Goal: Task Accomplishment & Management: Complete application form

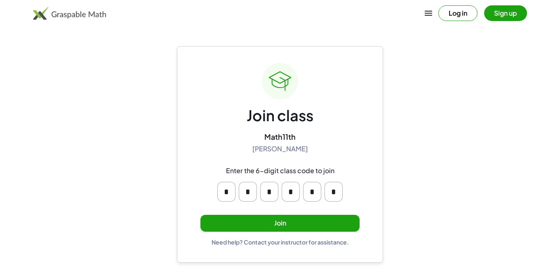
click at [300, 226] on button "Join" at bounding box center [279, 223] width 159 height 17
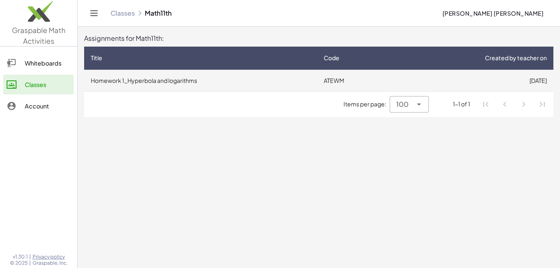
click at [237, 78] on td "Homework 1_Hyperbola and logarithms" at bounding box center [200, 80] width 233 height 21
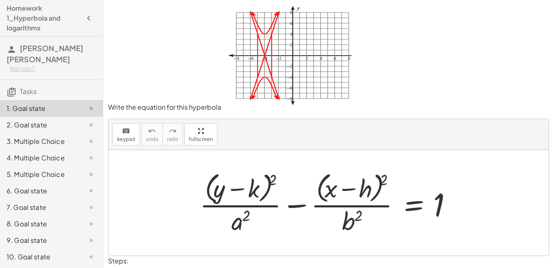
click at [261, 186] on div at bounding box center [331, 202] width 273 height 67
click at [116, 132] on button "keyboard keypad" at bounding box center [126, 134] width 27 height 22
click at [122, 133] on icon "keyboard" at bounding box center [126, 131] width 8 height 10
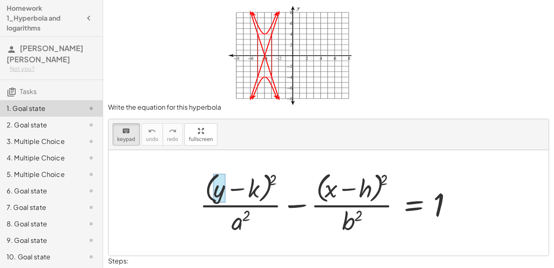
click at [224, 192] on div at bounding box center [219, 188] width 12 height 29
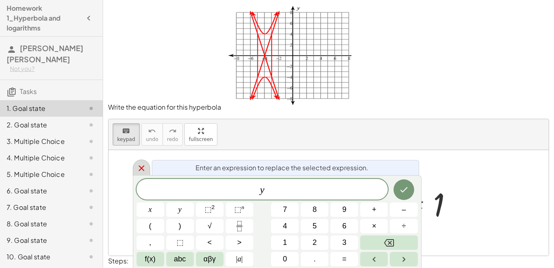
click at [144, 165] on icon at bounding box center [141, 168] width 10 height 10
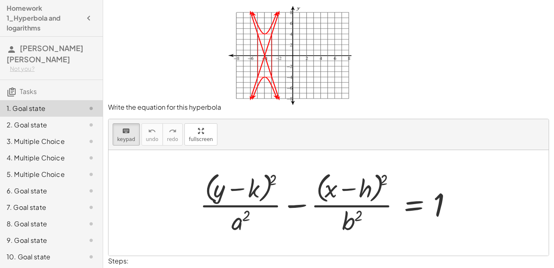
click at [496, 76] on p "Write the equation for this hyperbola" at bounding box center [328, 58] width 441 height 107
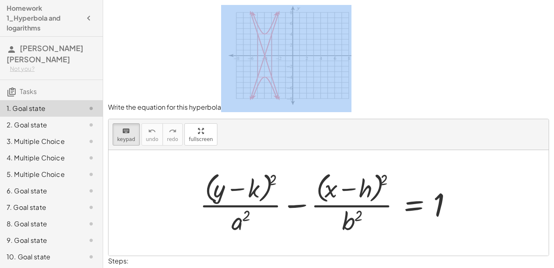
drag, startPoint x: 464, startPoint y: 109, endPoint x: 509, endPoint y: 123, distance: 46.7
click at [0, 0] on div "Write the equation for this hyperbola keyboard keypad undo undo redo redo fulls…" at bounding box center [0, 0] width 0 height 0
drag, startPoint x: 509, startPoint y: 123, endPoint x: 472, endPoint y: 99, distance: 43.5
click at [472, 99] on p "Write the equation for this hyperbola" at bounding box center [328, 58] width 441 height 107
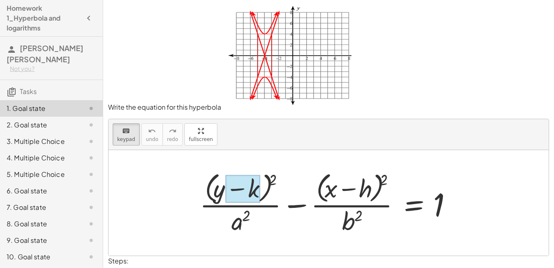
click at [256, 187] on div at bounding box center [243, 189] width 35 height 28
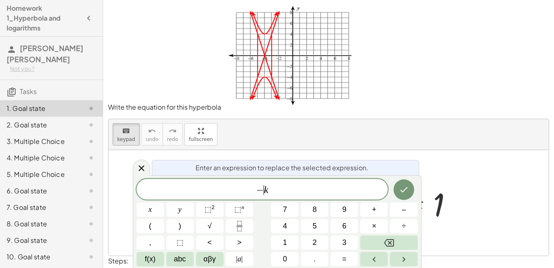
click at [268, 193] on span "− ​ k" at bounding box center [261, 190] width 251 height 12
click at [413, 186] on button "Done" at bounding box center [403, 189] width 21 height 21
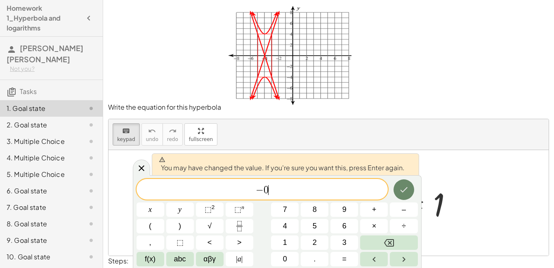
click at [409, 189] on button "Done" at bounding box center [403, 189] width 21 height 21
click at [409, 189] on div at bounding box center [331, 202] width 273 height 67
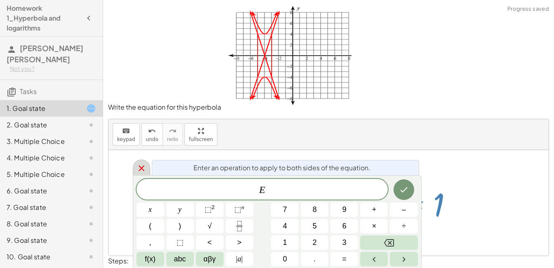
click at [141, 163] on icon at bounding box center [141, 168] width 10 height 10
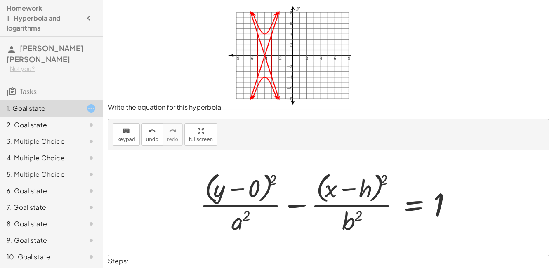
click at [357, 193] on div at bounding box center [331, 202] width 273 height 67
click at [361, 190] on div at bounding box center [331, 202] width 273 height 67
click at [125, 135] on button "keyboard keypad" at bounding box center [126, 134] width 27 height 22
click at [369, 189] on div at bounding box center [354, 189] width 35 height 28
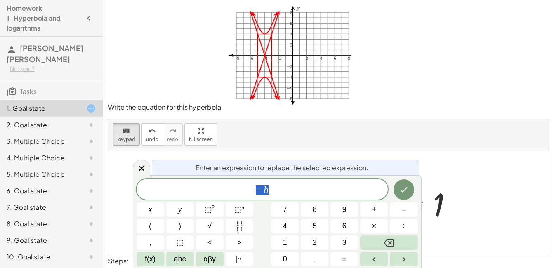
click at [369, 189] on span "− h" at bounding box center [261, 190] width 251 height 12
click at [370, 209] on button "+" at bounding box center [374, 209] width 28 height 14
click at [289, 224] on button "4" at bounding box center [285, 226] width 28 height 14
click at [409, 188] on button "Done" at bounding box center [403, 189] width 21 height 21
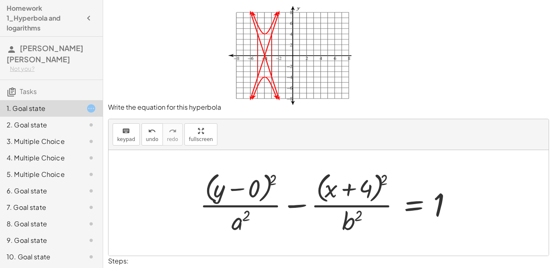
click at [234, 231] on div at bounding box center [331, 202] width 273 height 67
click at [237, 227] on div at bounding box center [331, 202] width 273 height 67
click at [237, 226] on div at bounding box center [331, 202] width 273 height 67
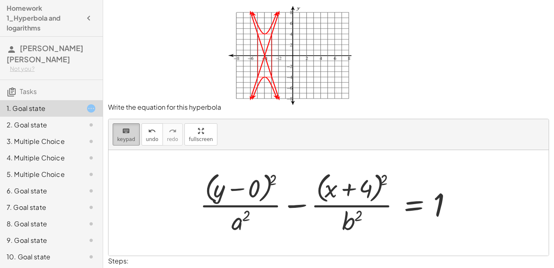
click at [132, 139] on span "keypad" at bounding box center [126, 139] width 18 height 6
click at [241, 223] on div at bounding box center [240, 220] width 19 height 29
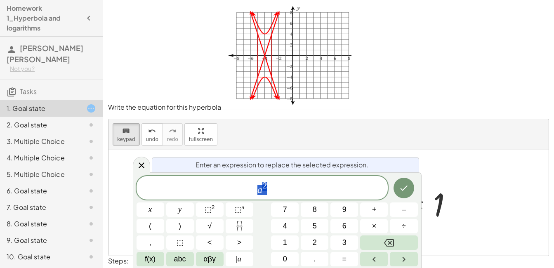
click at [241, 223] on icon "Fraction" at bounding box center [239, 226] width 10 height 10
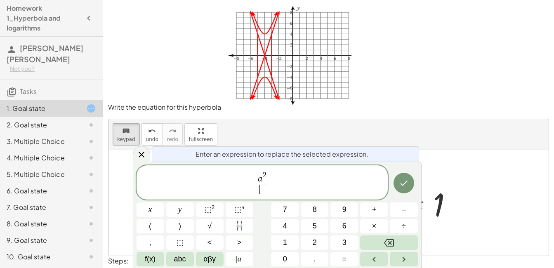
click at [270, 172] on span "a 2 ​ ​" at bounding box center [261, 183] width 251 height 26
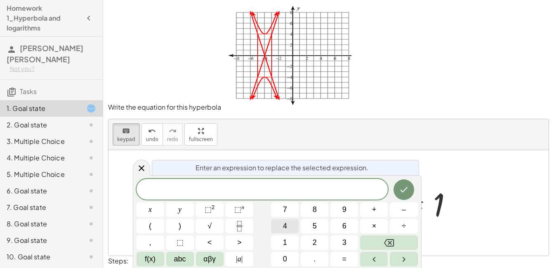
click at [289, 219] on button "4" at bounding box center [285, 226] width 28 height 14
click at [400, 189] on icon "Done" at bounding box center [404, 190] width 10 height 10
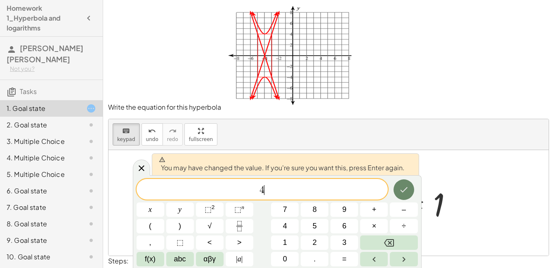
click at [397, 193] on button "Done" at bounding box center [403, 189] width 21 height 21
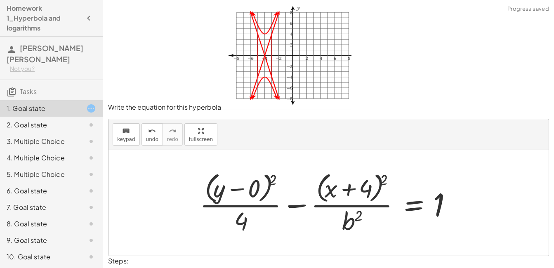
click at [353, 223] on div at bounding box center [331, 202] width 273 height 67
click at [350, 223] on div at bounding box center [331, 202] width 273 height 67
click at [122, 136] on span "keypad" at bounding box center [126, 139] width 18 height 6
click at [354, 222] on div at bounding box center [352, 220] width 20 height 29
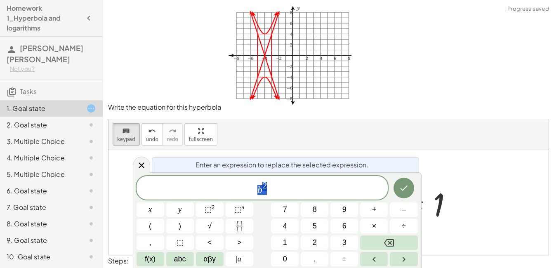
click at [354, 222] on button "6" at bounding box center [344, 226] width 28 height 14
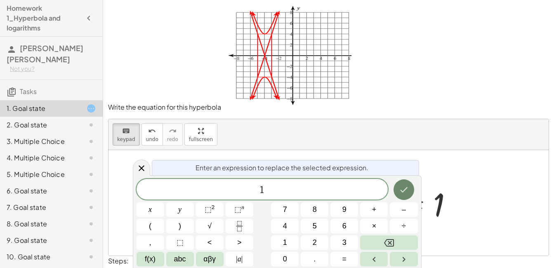
click at [405, 186] on icon "Done" at bounding box center [404, 190] width 10 height 10
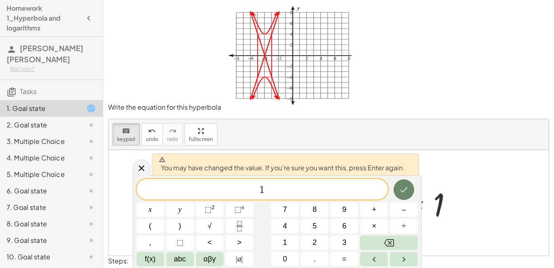
click at [412, 191] on button "Done" at bounding box center [403, 189] width 21 height 21
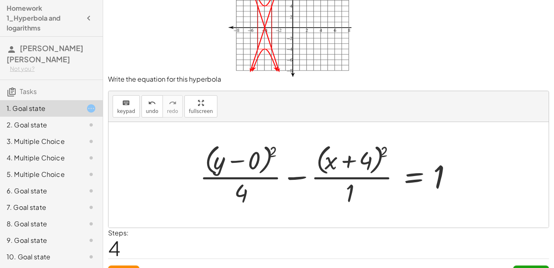
scroll to position [45, 0]
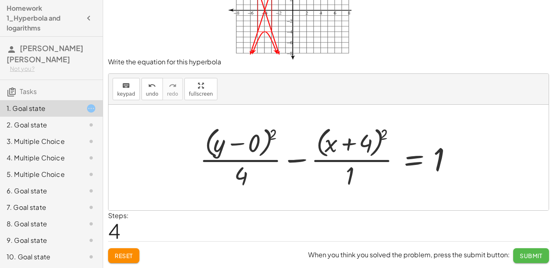
click at [532, 255] on span "Submit" at bounding box center [530, 255] width 23 height 7
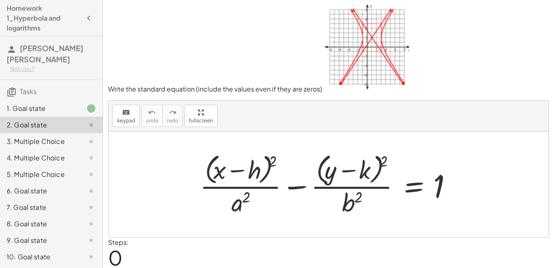
scroll to position [0, 0]
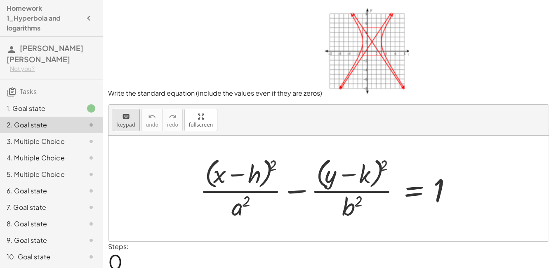
click at [132, 118] on div "keyboard" at bounding box center [126, 116] width 18 height 10
click at [256, 172] on div at bounding box center [243, 175] width 35 height 28
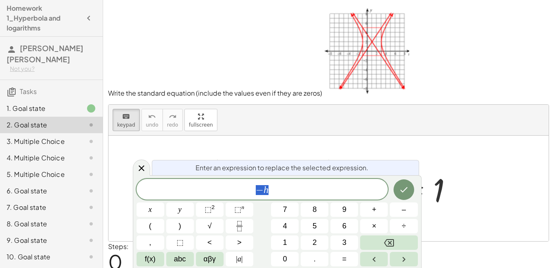
click at [285, 189] on span "− h" at bounding box center [261, 190] width 251 height 12
click at [409, 187] on button "Done" at bounding box center [403, 189] width 21 height 21
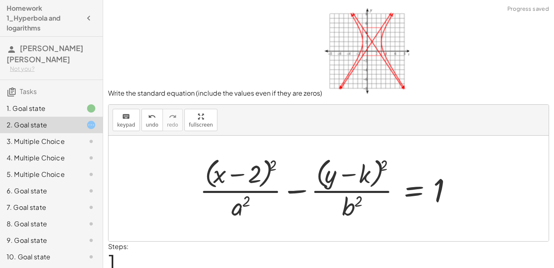
click at [367, 170] on div at bounding box center [331, 188] width 273 height 67
click at [126, 117] on icon "keyboard" at bounding box center [126, 117] width 8 height 10
click at [374, 178] on div at bounding box center [331, 188] width 273 height 67
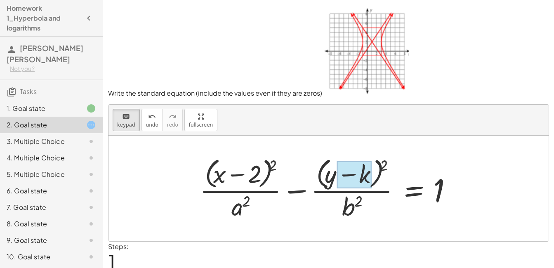
click at [364, 178] on div at bounding box center [354, 175] width 35 height 28
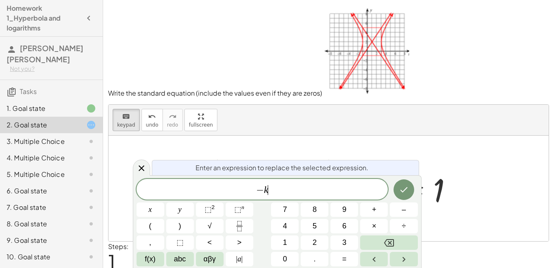
click at [336, 190] on span "− k ​" at bounding box center [261, 190] width 251 height 12
click at [407, 189] on icon "Done" at bounding box center [404, 190] width 10 height 10
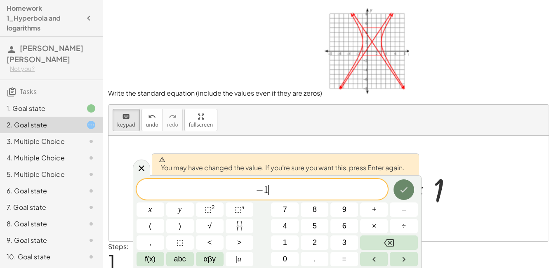
click at [399, 193] on icon "Done" at bounding box center [404, 190] width 10 height 10
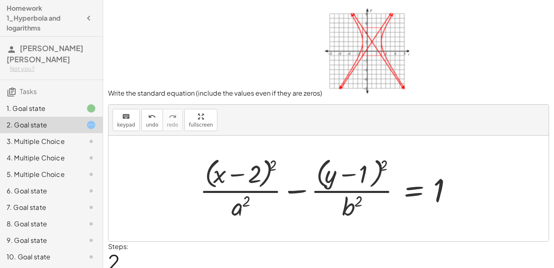
click at [138, 127] on div "keyboard keypad undo undo redo redo fullscreen" at bounding box center [328, 120] width 440 height 31
click at [130, 126] on span "keypad" at bounding box center [126, 125] width 18 height 6
click at [249, 208] on div at bounding box center [240, 206] width 19 height 29
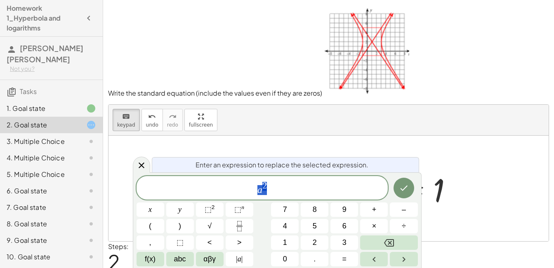
click at [249, 208] on button "⬚ n" at bounding box center [240, 209] width 28 height 14
click at [399, 187] on icon "Done" at bounding box center [404, 188] width 10 height 10
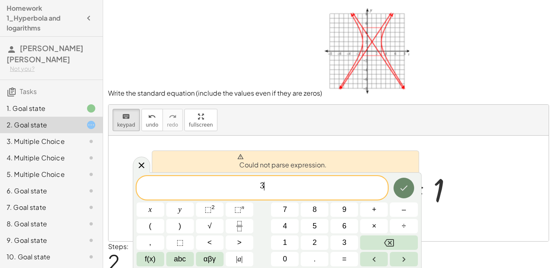
click at [399, 187] on icon "Done" at bounding box center [404, 188] width 10 height 10
click at [144, 166] on icon at bounding box center [141, 165] width 10 height 10
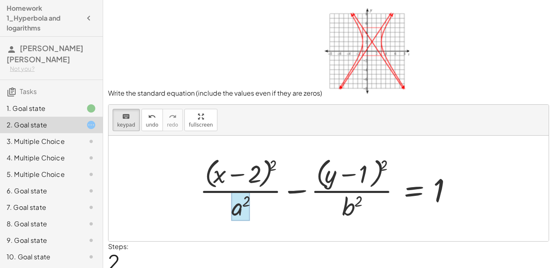
click at [238, 212] on div at bounding box center [240, 206] width 19 height 29
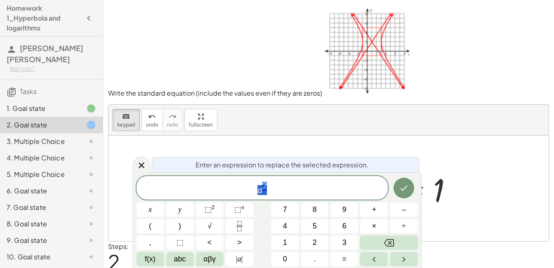
click at [238, 212] on span "⬚" at bounding box center [237, 209] width 7 height 8
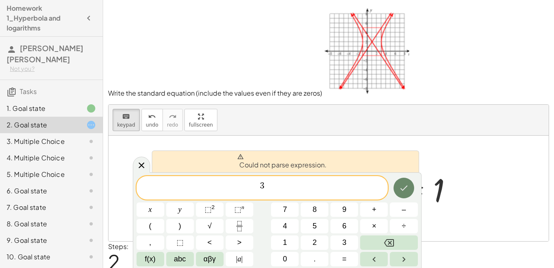
click at [403, 188] on icon "Done" at bounding box center [404, 188] width 10 height 10
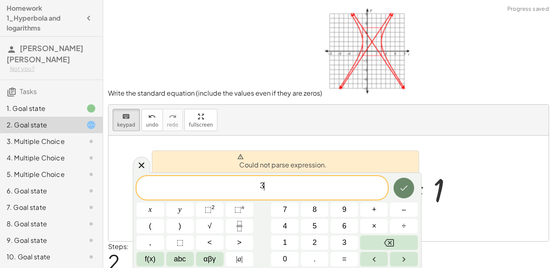
click at [403, 188] on icon "Done" at bounding box center [404, 188] width 10 height 10
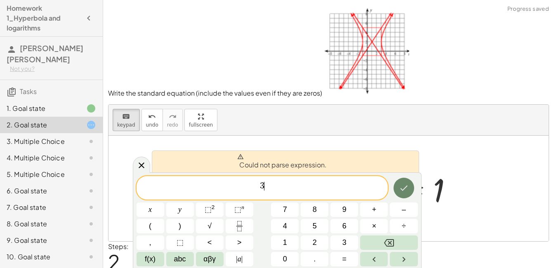
click at [403, 188] on icon "Done" at bounding box center [404, 188] width 10 height 10
click at [403, 187] on icon "Done" at bounding box center [404, 188] width 10 height 10
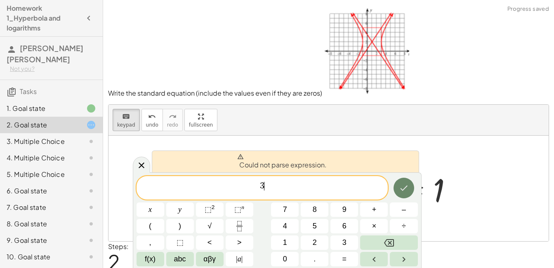
click at [403, 187] on icon "Done" at bounding box center [404, 188] width 10 height 10
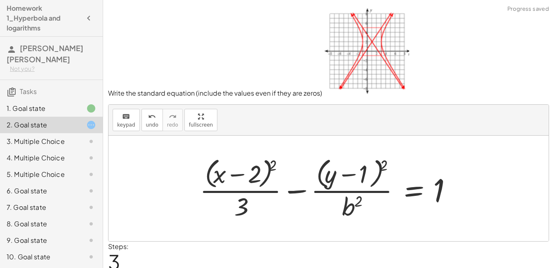
click at [354, 206] on div at bounding box center [331, 188] width 273 height 67
click at [117, 122] on span "keypad" at bounding box center [126, 125] width 18 height 6
click at [349, 209] on div at bounding box center [352, 206] width 20 height 29
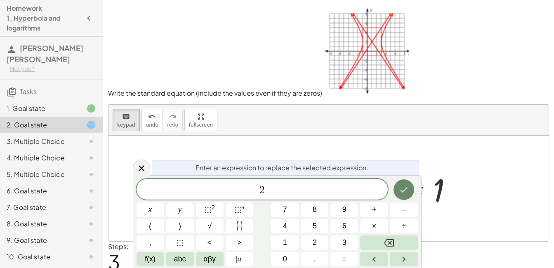
click at [404, 187] on icon "Done" at bounding box center [404, 190] width 10 height 10
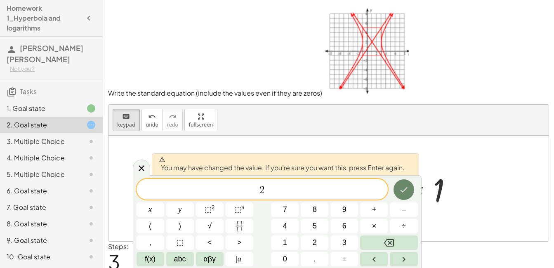
click at [404, 187] on icon "Done" at bounding box center [404, 190] width 10 height 10
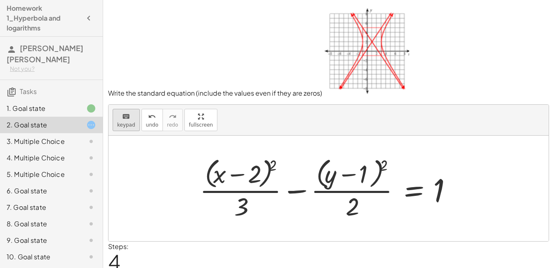
click at [127, 119] on icon "keyboard" at bounding box center [126, 117] width 8 height 10
click at [240, 207] on div at bounding box center [240, 206] width 12 height 29
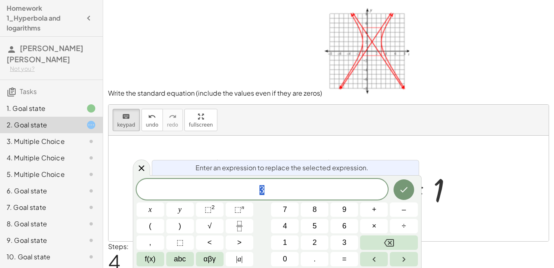
click at [240, 207] on span "⬚" at bounding box center [237, 209] width 7 height 8
click at [407, 184] on button "Done" at bounding box center [403, 189] width 21 height 21
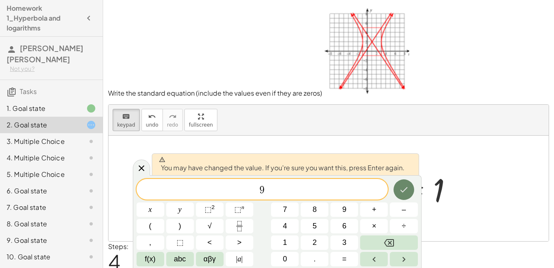
click at [407, 184] on button "Done" at bounding box center [403, 189] width 21 height 21
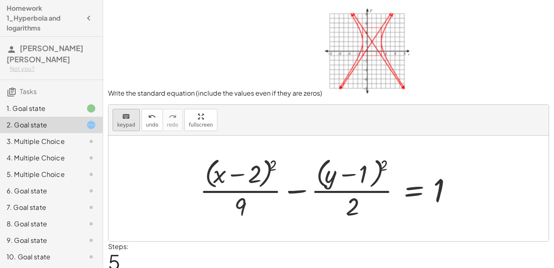
click at [120, 120] on div "keyboard" at bounding box center [126, 116] width 18 height 10
click at [354, 203] on div at bounding box center [351, 206] width 12 height 29
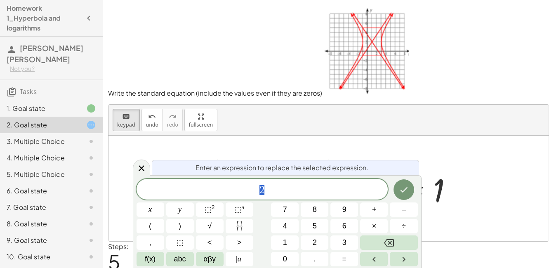
click at [354, 203] on button "9" at bounding box center [344, 209] width 28 height 14
click at [407, 191] on icon "Done" at bounding box center [404, 190] width 10 height 10
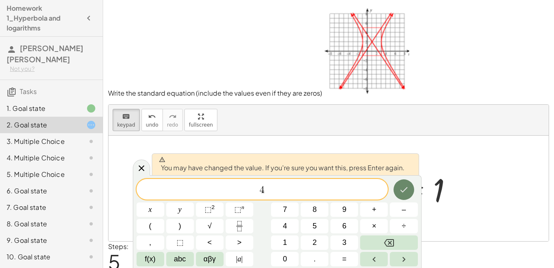
click at [407, 191] on icon "Done" at bounding box center [404, 190] width 10 height 10
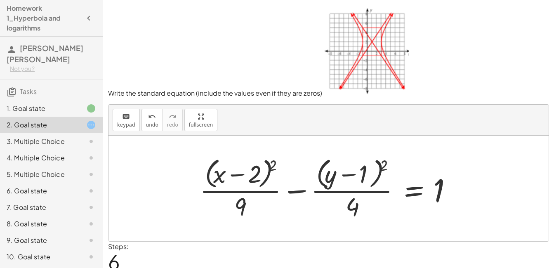
scroll to position [31, 0]
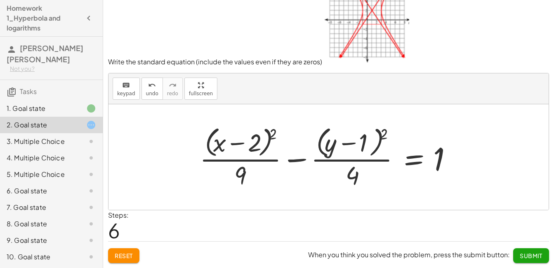
click at [526, 257] on span "Submit" at bounding box center [530, 255] width 23 height 7
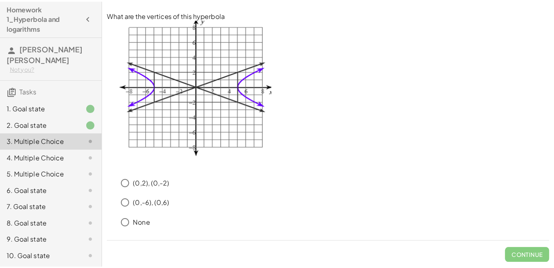
scroll to position [15, 0]
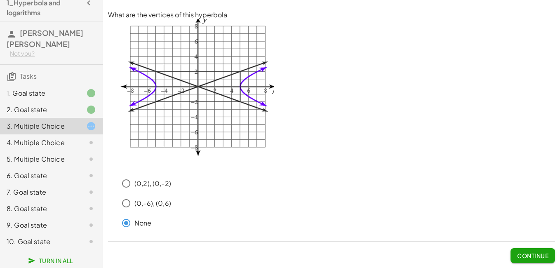
click at [531, 256] on span "Continue" at bounding box center [532, 255] width 31 height 7
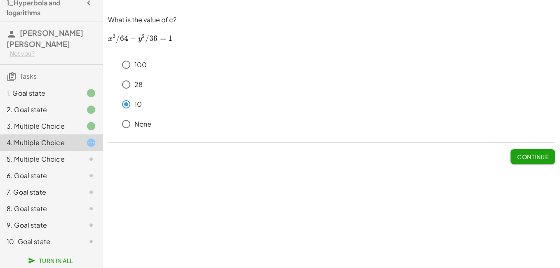
click at [533, 153] on button "Continue" at bounding box center [532, 156] width 45 height 15
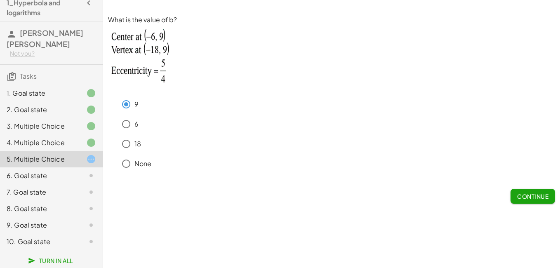
click at [545, 196] on span "Continue" at bounding box center [532, 196] width 31 height 7
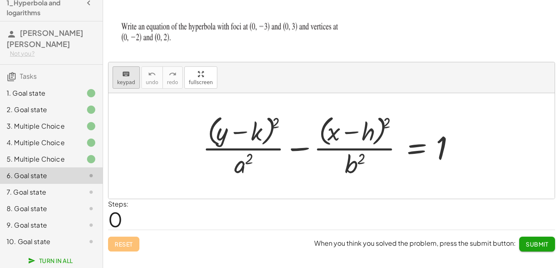
click at [124, 80] on span "keypad" at bounding box center [126, 83] width 18 height 6
drag, startPoint x: 280, startPoint y: 127, endPoint x: 197, endPoint y: 122, distance: 82.6
click at [197, 122] on div "+ · ( + y − k ) 2 · a 2 − · ( + x − h ) 2 · b 2 = 1" at bounding box center [331, 145] width 283 height 71
click at [261, 135] on div at bounding box center [245, 132] width 35 height 28
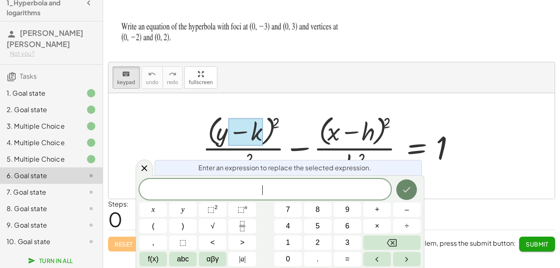
click at [411, 189] on icon "Done" at bounding box center [407, 190] width 10 height 10
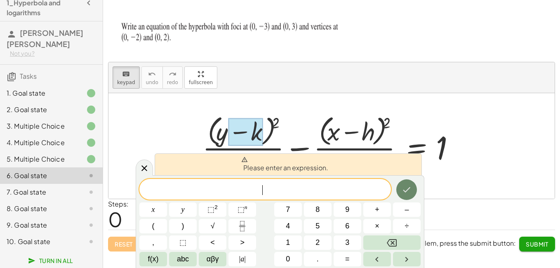
click at [409, 190] on icon "Done" at bounding box center [407, 190] width 10 height 10
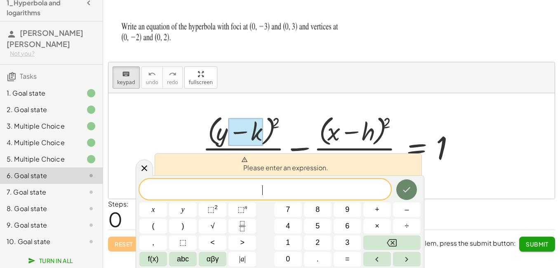
click at [409, 190] on icon "Done" at bounding box center [407, 190] width 10 height 10
click at [294, 124] on div at bounding box center [334, 145] width 273 height 67
click at [288, 141] on div at bounding box center [334, 145] width 273 height 67
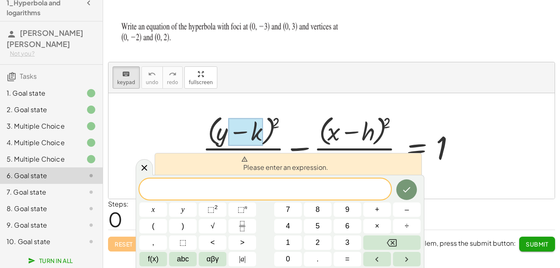
click at [289, 131] on div at bounding box center [334, 145] width 273 height 67
click at [142, 170] on icon at bounding box center [144, 168] width 6 height 6
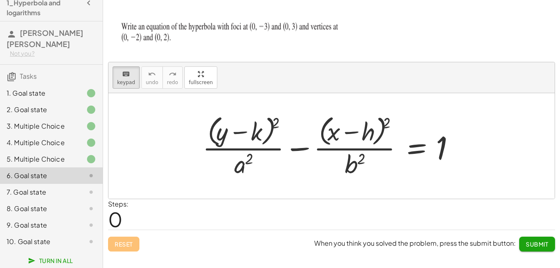
click at [209, 129] on div at bounding box center [334, 145] width 273 height 67
click at [219, 125] on div at bounding box center [222, 131] width 12 height 29
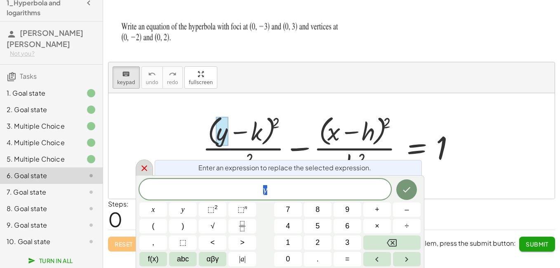
click at [145, 168] on icon at bounding box center [144, 168] width 6 height 6
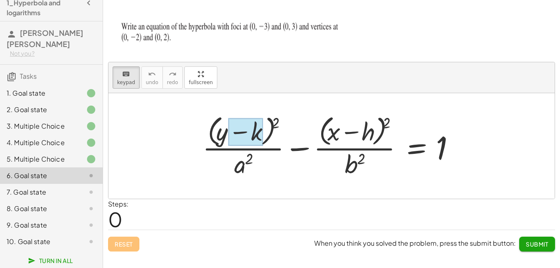
click at [263, 134] on div at bounding box center [334, 145] width 273 height 67
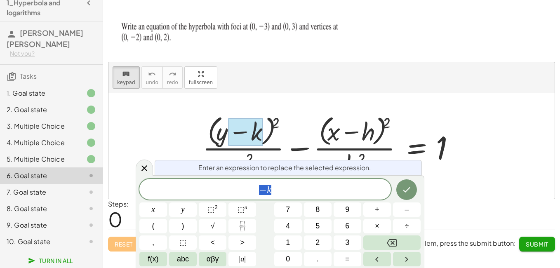
click at [279, 182] on div "− k" at bounding box center [264, 189] width 251 height 21
click at [167, 202] on div at bounding box center [153, 209] width 28 height 14
click at [414, 188] on button "Done" at bounding box center [406, 189] width 21 height 21
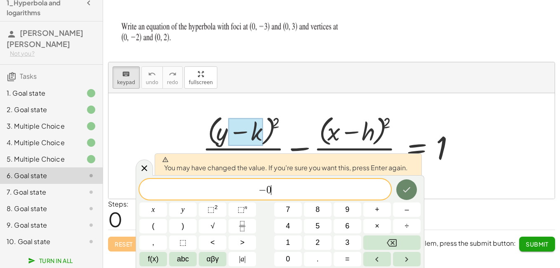
click at [414, 188] on button "Done" at bounding box center [406, 189] width 21 height 21
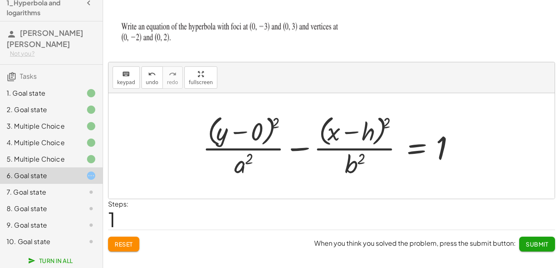
click at [248, 134] on div at bounding box center [334, 145] width 273 height 67
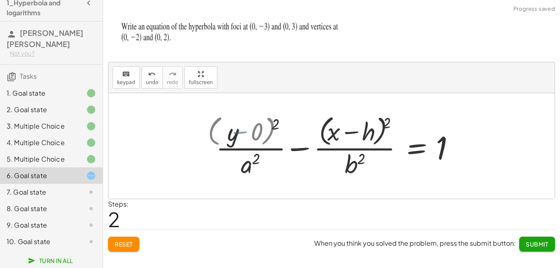
click at [254, 132] on div at bounding box center [359, 145] width 221 height 67
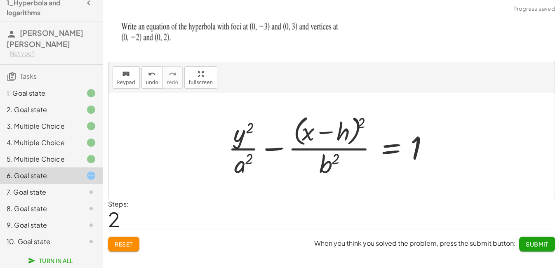
click at [342, 135] on div at bounding box center [334, 145] width 221 height 67
click at [131, 73] on div "keyboard" at bounding box center [126, 74] width 18 height 10
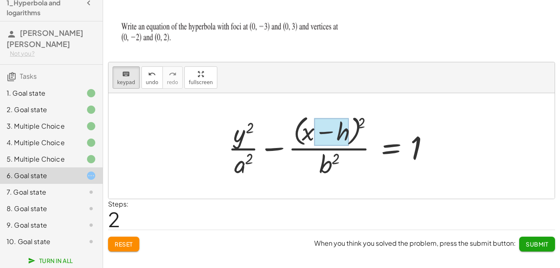
click at [348, 129] on div at bounding box center [331, 132] width 35 height 28
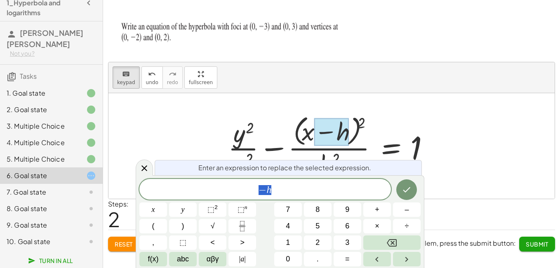
click at [346, 130] on div at bounding box center [331, 132] width 35 height 28
click at [286, 191] on span "− h" at bounding box center [264, 190] width 251 height 12
click at [404, 189] on icon "Done" at bounding box center [407, 190] width 10 height 10
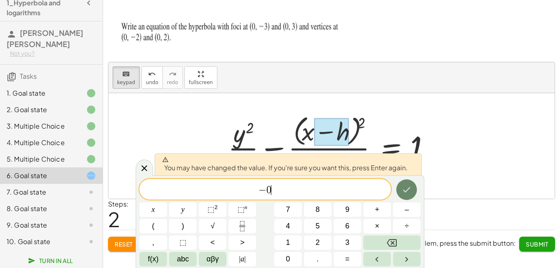
click at [404, 189] on icon "Done" at bounding box center [407, 190] width 10 height 10
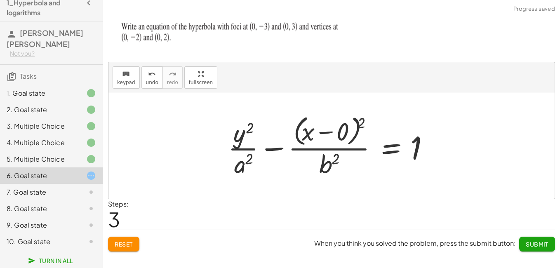
click at [329, 129] on div at bounding box center [334, 145] width 221 height 67
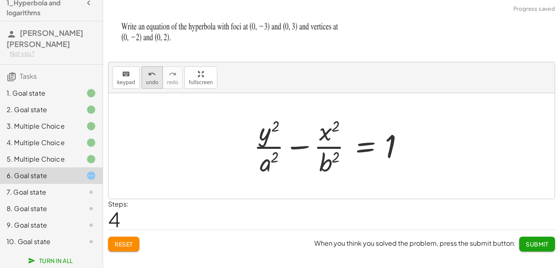
click at [134, 79] on button "keyboard keypad" at bounding box center [126, 77] width 27 height 22
click at [279, 165] on div at bounding box center [334, 145] width 170 height 63
click at [270, 167] on div at bounding box center [269, 162] width 19 height 29
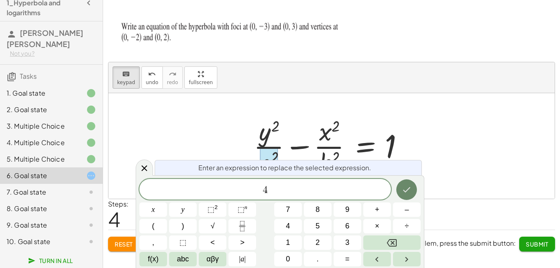
click at [408, 189] on icon "Done" at bounding box center [407, 190] width 10 height 10
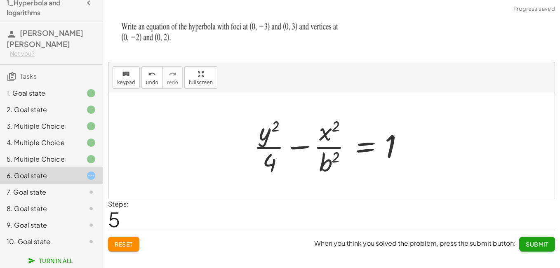
click at [328, 165] on div at bounding box center [334, 145] width 170 height 63
click at [117, 65] on div "keyboard keypad undo undo redo redo fullscreen" at bounding box center [331, 77] width 446 height 31
click at [127, 74] on icon "keyboard" at bounding box center [126, 74] width 8 height 10
click at [329, 157] on div at bounding box center [329, 162] width 20 height 29
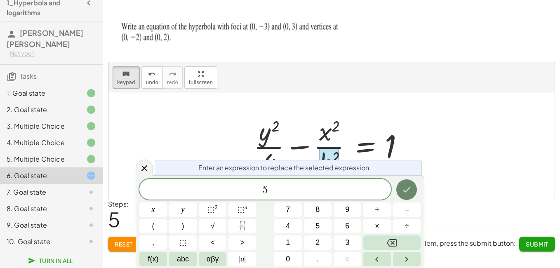
click at [401, 189] on button "Done" at bounding box center [406, 189] width 21 height 21
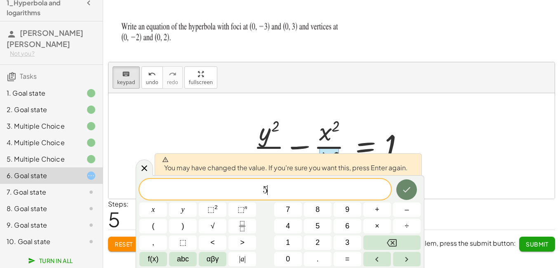
click at [401, 189] on button "Done" at bounding box center [406, 189] width 21 height 21
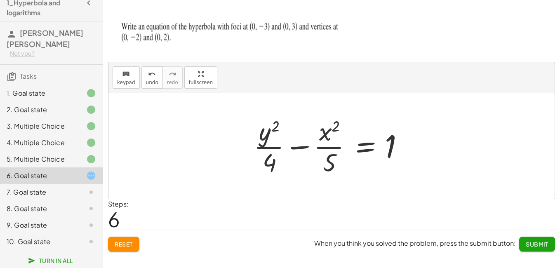
click at [535, 242] on span "Submit" at bounding box center [537, 243] width 23 height 7
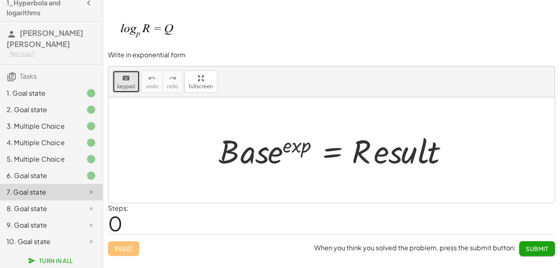
click at [124, 82] on icon "keyboard" at bounding box center [126, 78] width 8 height 10
click at [331, 151] on div "· B · a · s · e ( · e · x · p ) = · R · e · s · u · l · t" at bounding box center [331, 151] width 0 height 0
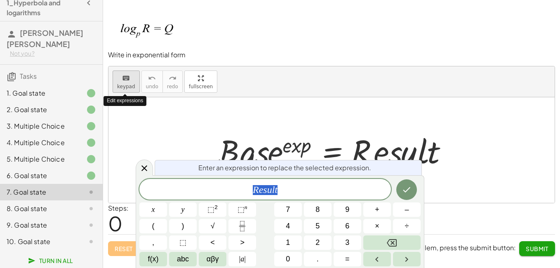
click at [131, 82] on div "keyboard" at bounding box center [126, 78] width 18 height 10
click at [146, 170] on icon at bounding box center [144, 168] width 6 height 6
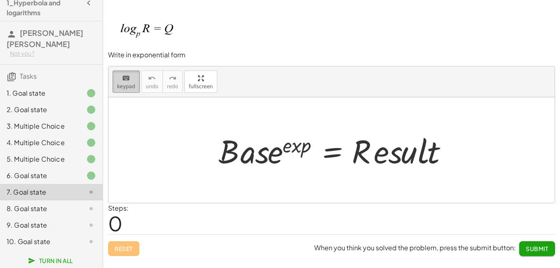
click at [116, 80] on button "keyboard keypad" at bounding box center [126, 82] width 27 height 22
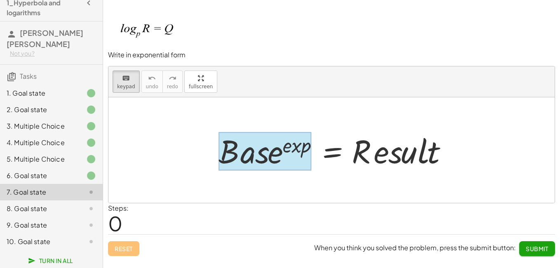
click at [244, 153] on div at bounding box center [265, 151] width 93 height 38
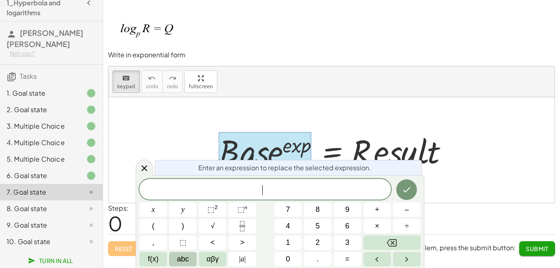
click at [185, 256] on span "abc" at bounding box center [183, 259] width 12 height 11
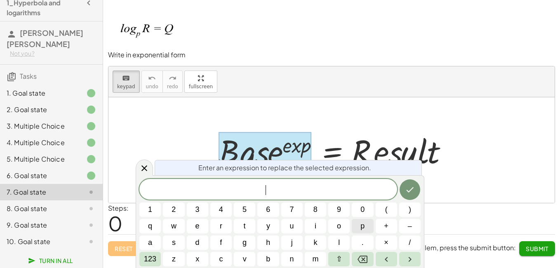
click at [356, 227] on button "p" at bounding box center [362, 226] width 21 height 14
click at [144, 261] on span "123" at bounding box center [150, 259] width 12 height 11
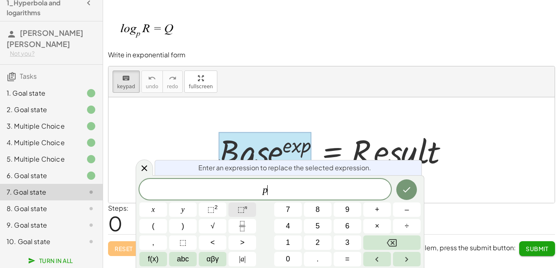
click at [242, 213] on span "⬚" at bounding box center [240, 209] width 7 height 8
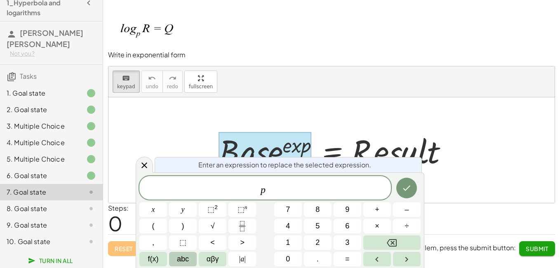
click at [186, 260] on span "abc" at bounding box center [183, 259] width 12 height 11
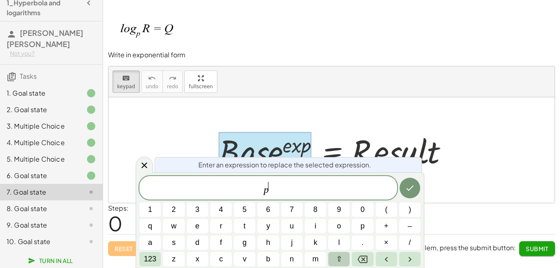
click at [336, 263] on button "⇧" at bounding box center [338, 259] width 21 height 14
click at [153, 221] on span "q" at bounding box center [150, 226] width 6 height 11
click at [412, 188] on icon "Done" at bounding box center [409, 188] width 7 height 5
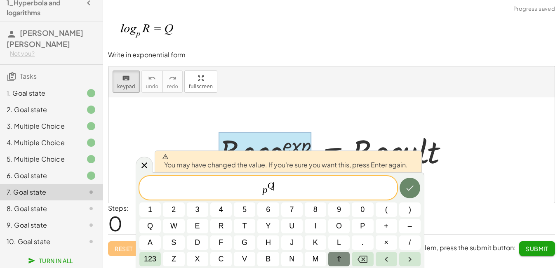
click at [409, 183] on button "Done" at bounding box center [410, 188] width 21 height 21
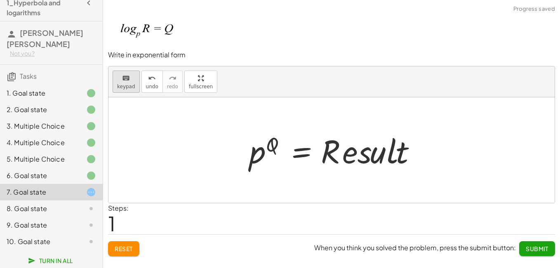
click at [130, 80] on div "keyboard" at bounding box center [126, 78] width 18 height 10
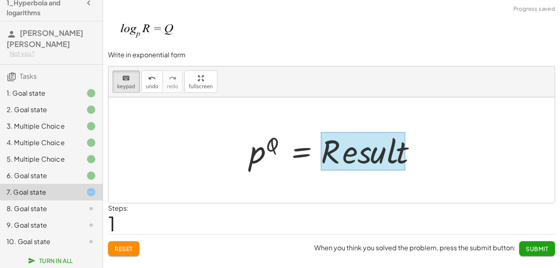
click at [339, 147] on div at bounding box center [363, 151] width 84 height 38
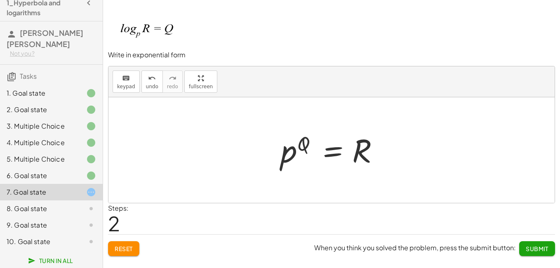
click at [547, 245] on span "Submit" at bounding box center [537, 248] width 23 height 7
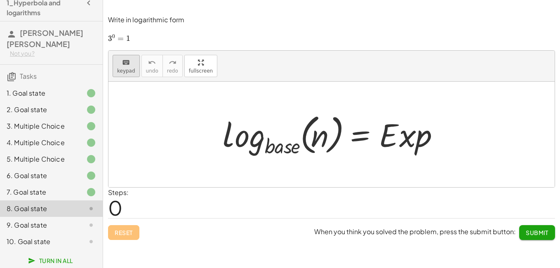
click at [133, 66] on div "keyboard" at bounding box center [126, 62] width 18 height 10
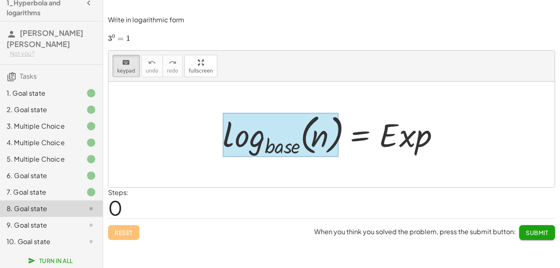
click at [292, 150] on div at bounding box center [281, 135] width 116 height 45
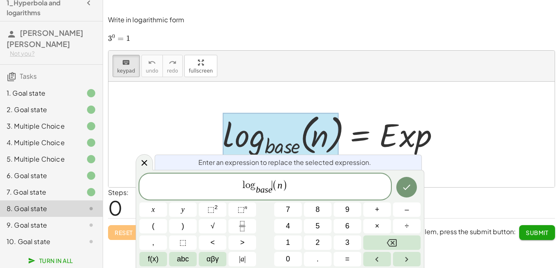
click at [274, 190] on span "(" at bounding box center [274, 185] width 5 height 12
click at [181, 256] on span "abc" at bounding box center [183, 259] width 12 height 11
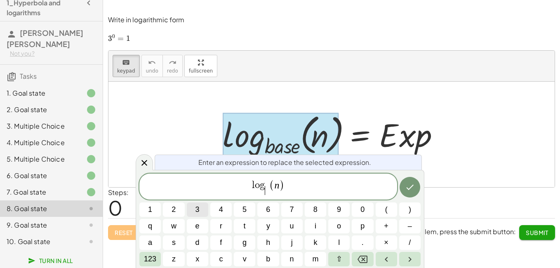
click at [200, 204] on button "3" at bounding box center [197, 209] width 21 height 14
click at [155, 259] on span "123" at bounding box center [150, 259] width 12 height 11
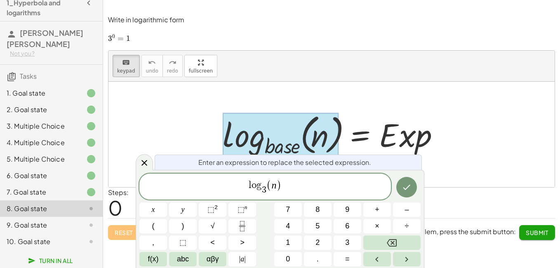
click at [278, 186] on span ")" at bounding box center [278, 185] width 5 height 12
click at [283, 183] on span "l o g 3 ​ ( n ) ​" at bounding box center [264, 187] width 251 height 17
click at [402, 191] on icon "Done" at bounding box center [407, 188] width 10 height 10
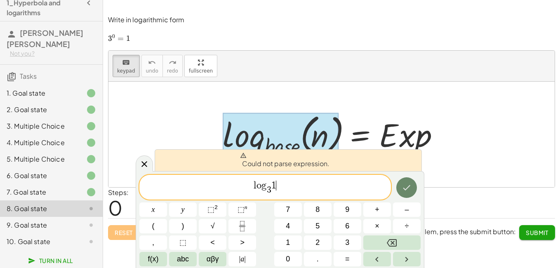
click at [402, 191] on icon "Done" at bounding box center [407, 188] width 10 height 10
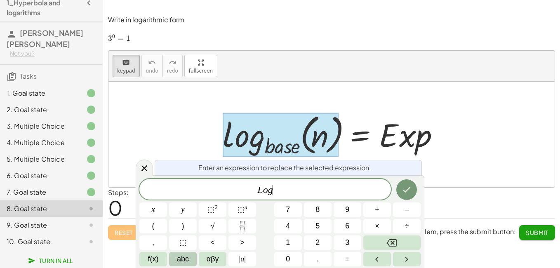
click at [180, 258] on span "abc" at bounding box center [183, 259] width 12 height 11
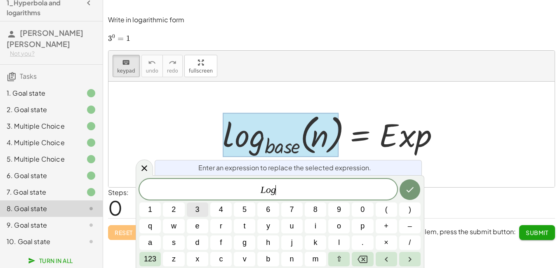
click at [195, 210] on span "3" at bounding box center [197, 209] width 4 height 11
click at [365, 257] on icon "Backspace" at bounding box center [362, 259] width 10 height 7
click at [152, 256] on span "123" at bounding box center [150, 259] width 12 height 11
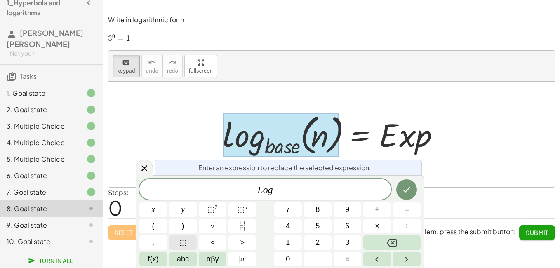
click at [186, 241] on button "⬚" at bounding box center [183, 242] width 28 height 14
click at [338, 237] on button "3" at bounding box center [348, 242] width 28 height 14
click at [148, 169] on icon at bounding box center [144, 168] width 10 height 10
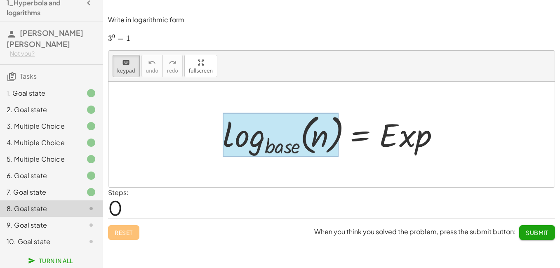
click at [263, 145] on div at bounding box center [281, 135] width 116 height 45
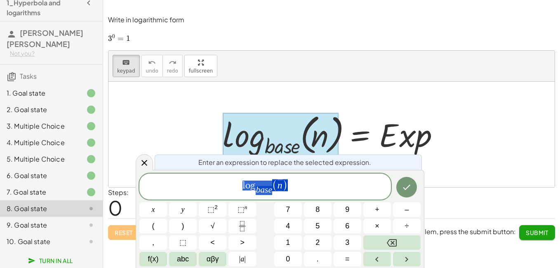
click at [273, 194] on span "l o g b a s e ​ ( n )" at bounding box center [264, 187] width 251 height 17
drag, startPoint x: 272, startPoint y: 189, endPoint x: 277, endPoint y: 198, distance: 10.4
click at [272, 190] on span "(" at bounding box center [274, 185] width 5 height 12
click at [273, 190] on span "(" at bounding box center [274, 185] width 5 height 12
click at [272, 190] on span "(" at bounding box center [274, 185] width 5 height 12
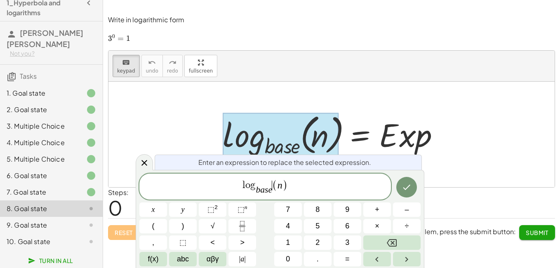
click at [272, 190] on span "(" at bounding box center [274, 185] width 5 height 12
click at [268, 190] on span "b a s e" at bounding box center [264, 190] width 16 height 9
click at [272, 190] on span "(" at bounding box center [274, 185] width 5 height 12
drag, startPoint x: 272, startPoint y: 191, endPoint x: 259, endPoint y: 194, distance: 13.2
click at [259, 194] on span "l o g b a s e ​ ( n )" at bounding box center [264, 187] width 251 height 17
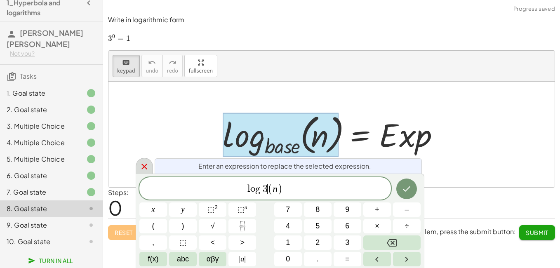
click at [147, 165] on icon at bounding box center [144, 167] width 10 height 10
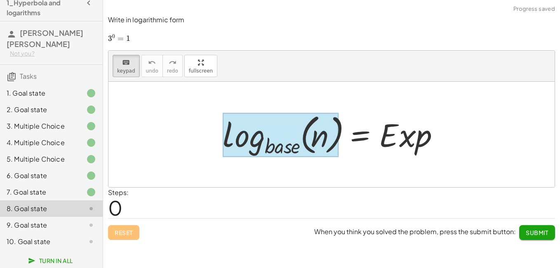
click at [259, 144] on div at bounding box center [281, 135] width 116 height 45
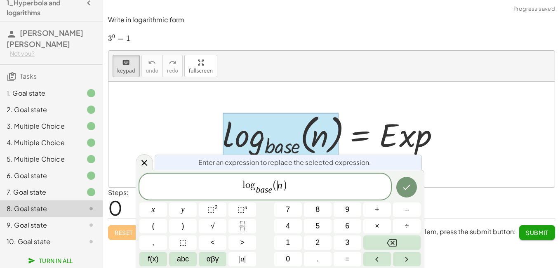
click at [272, 193] on span "l o g b a s e ​ ( ​ n )" at bounding box center [264, 187] width 251 height 17
drag, startPoint x: 273, startPoint y: 194, endPoint x: 274, endPoint y: 198, distance: 4.8
click at [273, 195] on span "l o g b a s e ​ ​ ( n )" at bounding box center [264, 187] width 251 height 17
click at [272, 195] on span "b a s e ​" at bounding box center [264, 190] width 16 height 9
click at [279, 188] on span ")" at bounding box center [278, 185] width 5 height 12
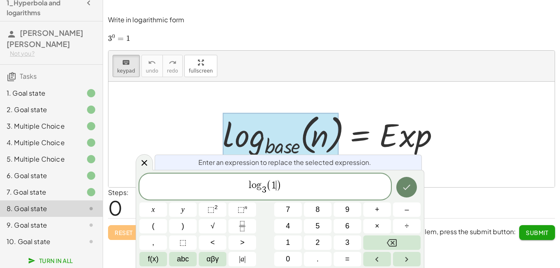
click at [405, 193] on button "Done" at bounding box center [406, 187] width 21 height 21
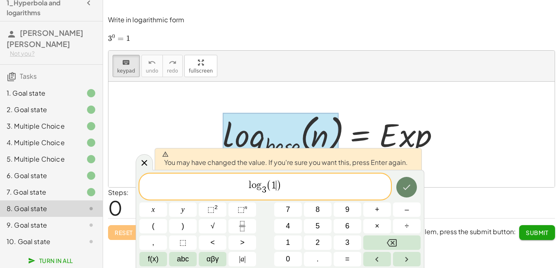
click at [407, 192] on icon "Done" at bounding box center [407, 187] width 10 height 10
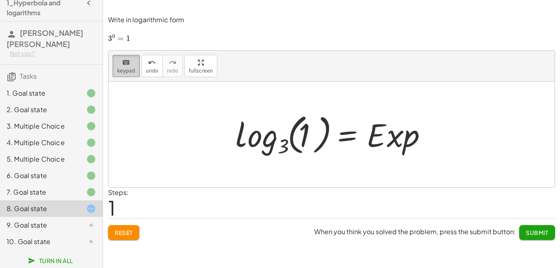
click at [131, 74] on button "keyboard keypad" at bounding box center [126, 66] width 27 height 22
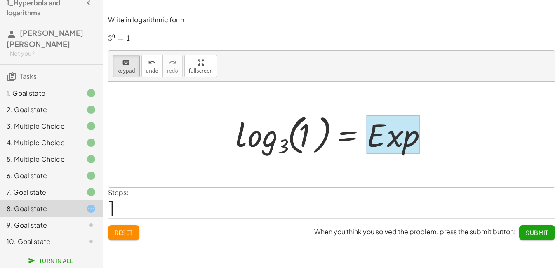
click at [405, 141] on div at bounding box center [393, 134] width 53 height 38
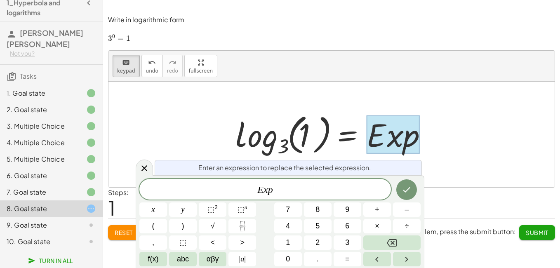
drag, startPoint x: 336, startPoint y: 185, endPoint x: 320, endPoint y: 196, distance: 19.5
click at [334, 186] on span "E x p" at bounding box center [264, 190] width 251 height 12
click at [167, 202] on div at bounding box center [153, 209] width 28 height 14
click at [412, 193] on button "Done" at bounding box center [406, 189] width 21 height 21
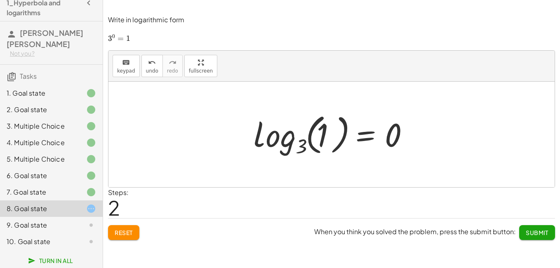
click at [543, 229] on span "Submit" at bounding box center [537, 232] width 23 height 7
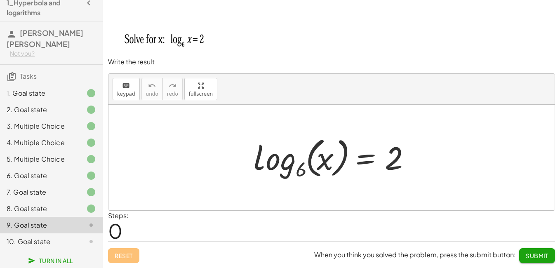
click at [348, 153] on div at bounding box center [334, 157] width 170 height 49
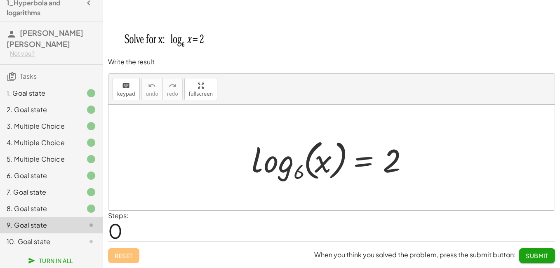
click at [345, 154] on div at bounding box center [334, 157] width 170 height 49
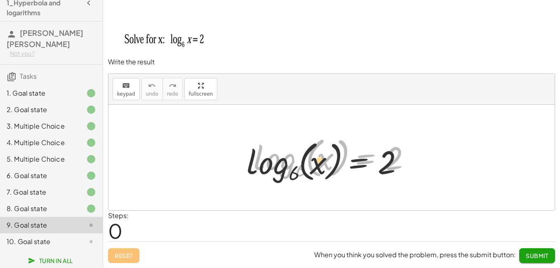
drag, startPoint x: 338, startPoint y: 181, endPoint x: 331, endPoint y: 183, distance: 6.5
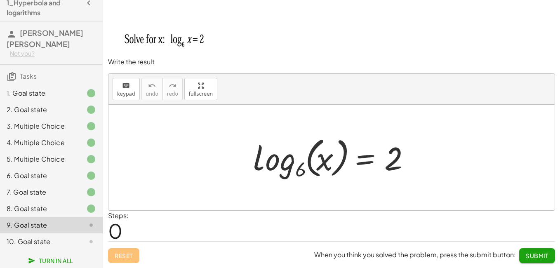
drag, startPoint x: 331, startPoint y: 183, endPoint x: 296, endPoint y: 169, distance: 37.6
click at [295, 172] on div at bounding box center [334, 157] width 170 height 49
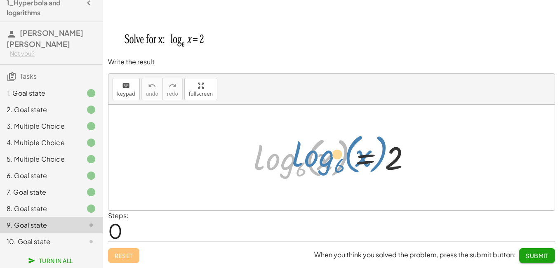
drag, startPoint x: 315, startPoint y: 166, endPoint x: 342, endPoint y: 160, distance: 27.7
click at [344, 161] on div at bounding box center [334, 157] width 170 height 49
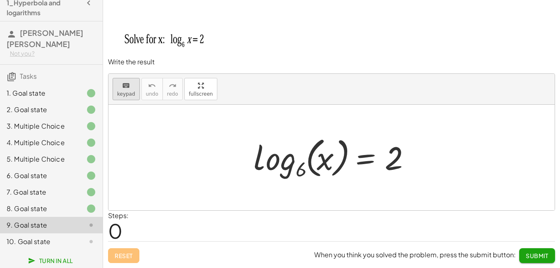
click at [120, 87] on div "keyboard" at bounding box center [126, 85] width 18 height 10
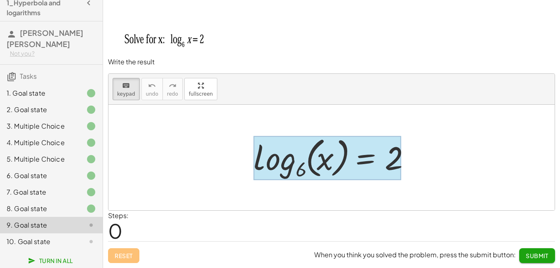
click at [357, 159] on div at bounding box center [328, 158] width 148 height 45
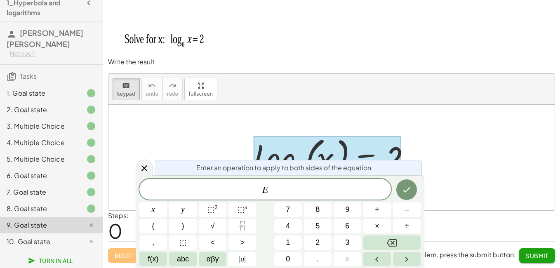
drag, startPoint x: 357, startPoint y: 159, endPoint x: 325, endPoint y: 193, distance: 47.3
click at [325, 193] on span "E" at bounding box center [264, 190] width 251 height 12
click at [145, 169] on icon at bounding box center [144, 168] width 10 height 10
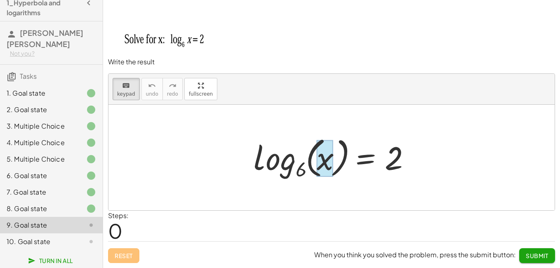
click at [324, 149] on div at bounding box center [325, 158] width 16 height 37
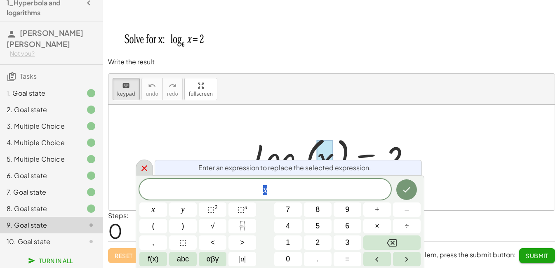
click at [143, 165] on icon at bounding box center [144, 168] width 10 height 10
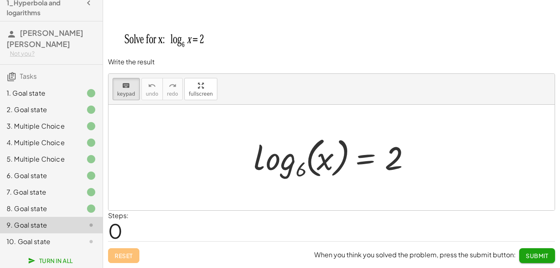
click at [404, 157] on div at bounding box center [334, 157] width 170 height 49
click at [392, 159] on div at bounding box center [393, 158] width 16 height 37
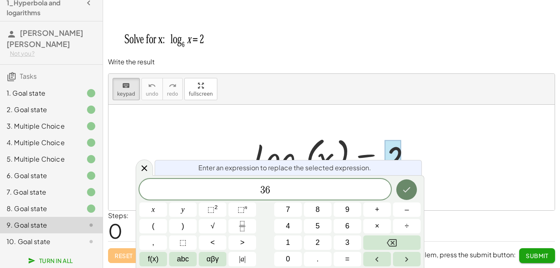
click at [405, 190] on icon "Done" at bounding box center [407, 190] width 10 height 10
click at [404, 190] on icon "Done" at bounding box center [407, 190] width 10 height 10
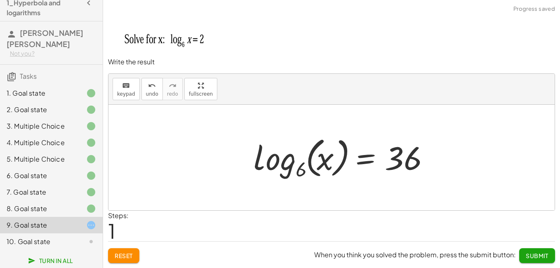
click at [341, 159] on div at bounding box center [342, 157] width 187 height 49
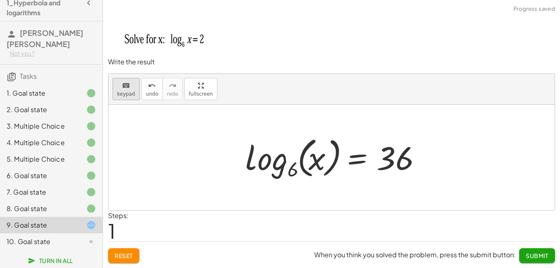
click at [128, 91] on span "keypad" at bounding box center [126, 94] width 18 height 6
click at [325, 159] on div at bounding box center [334, 157] width 187 height 49
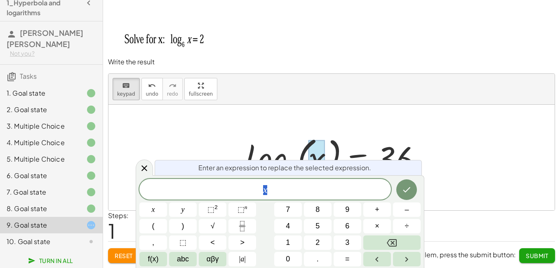
click at [282, 148] on div at bounding box center [334, 157] width 187 height 49
click at [141, 162] on div at bounding box center [144, 168] width 17 height 16
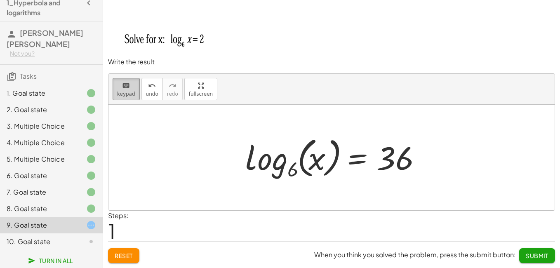
click at [120, 92] on span "keypad" at bounding box center [126, 94] width 18 height 6
click at [293, 170] on div at bounding box center [334, 157] width 187 height 49
click at [133, 93] on span "keypad" at bounding box center [126, 94] width 18 height 6
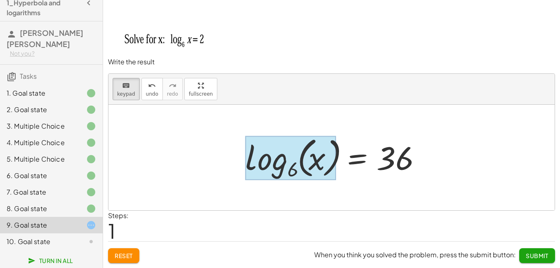
click at [288, 167] on div at bounding box center [290, 158] width 91 height 45
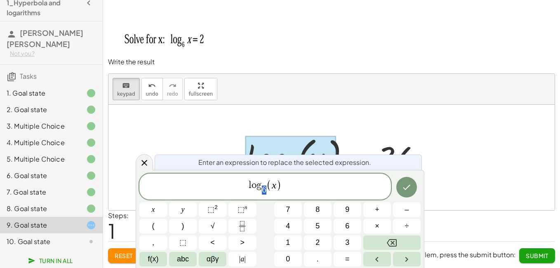
click at [269, 188] on span "(" at bounding box center [268, 185] width 5 height 12
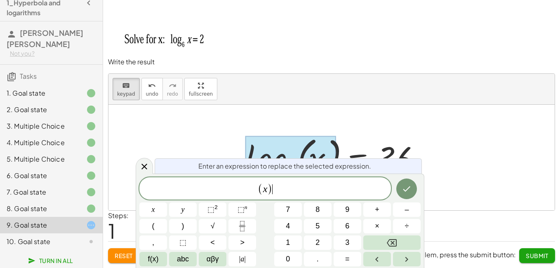
click at [274, 189] on span "( x ) ​" at bounding box center [264, 189] width 251 height 14
click at [398, 189] on button "Done" at bounding box center [406, 189] width 21 height 21
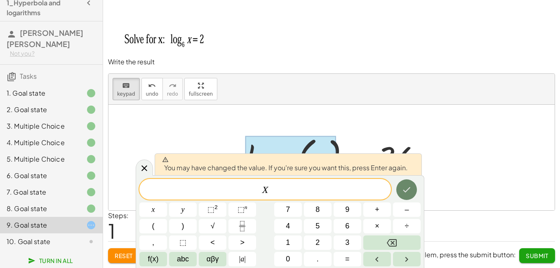
click at [398, 189] on button "Done" at bounding box center [406, 189] width 21 height 21
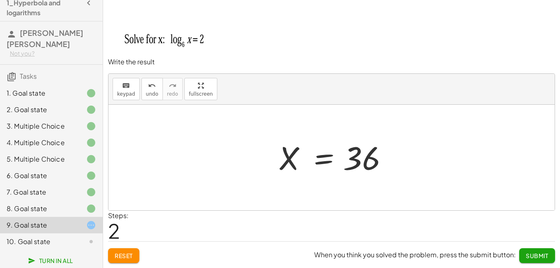
click at [534, 256] on span "Submit" at bounding box center [537, 255] width 23 height 7
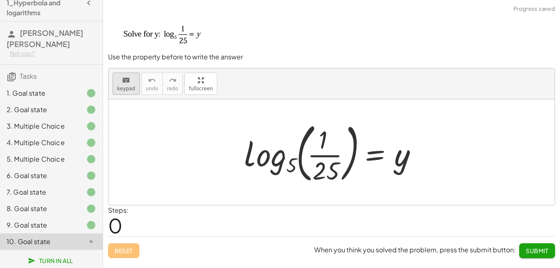
click at [131, 92] on span "keypad" at bounding box center [126, 89] width 18 height 6
click at [329, 165] on div at bounding box center [325, 170] width 25 height 29
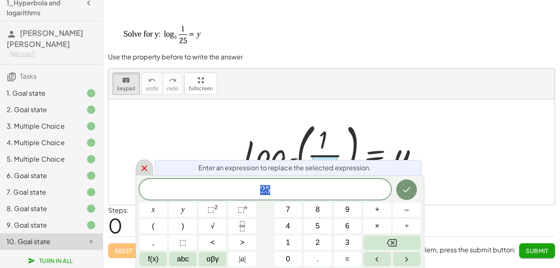
click at [143, 171] on icon at bounding box center [144, 168] width 10 height 10
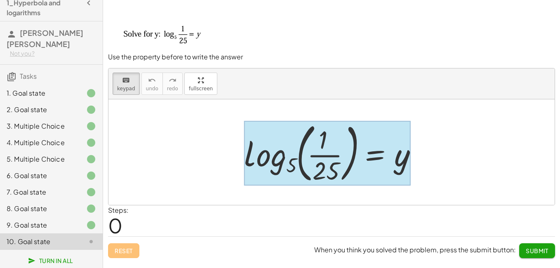
click at [355, 155] on div at bounding box center [327, 153] width 167 height 64
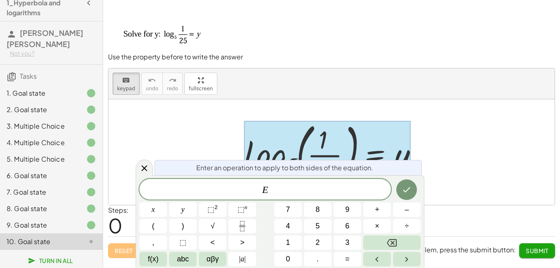
click at [136, 160] on div at bounding box center [331, 152] width 446 height 106
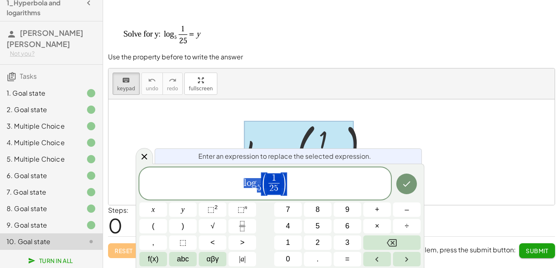
click at [290, 189] on span "l o g 5 ​ ( 1 2 5 ​ )" at bounding box center [264, 184] width 251 height 24
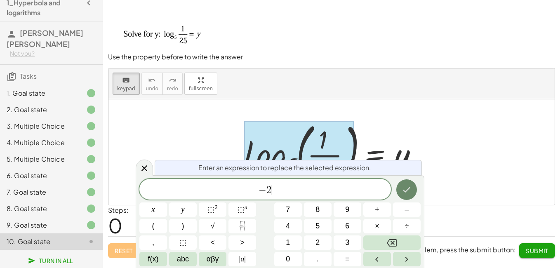
click at [409, 190] on icon "Done" at bounding box center [407, 190] width 10 height 10
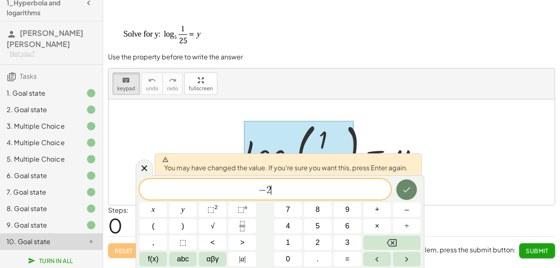
click at [409, 190] on icon "Done" at bounding box center [407, 190] width 10 height 10
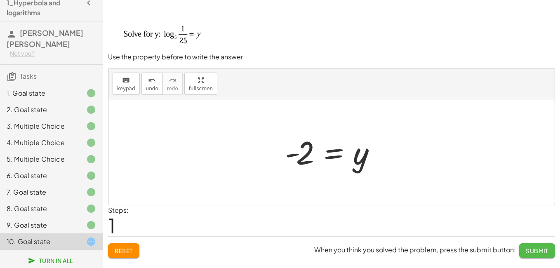
click at [545, 249] on span "Submit" at bounding box center [537, 250] width 23 height 7
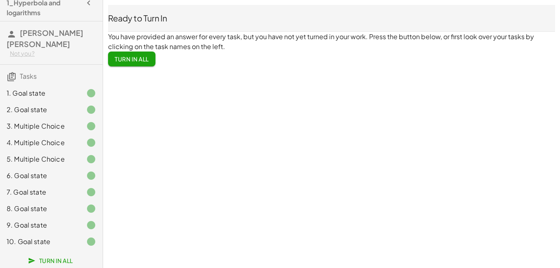
click at [63, 134] on div "2. Goal state" at bounding box center [51, 142] width 103 height 16
click at [65, 123] on div "3. Multiple Choice" at bounding box center [40, 126] width 66 height 10
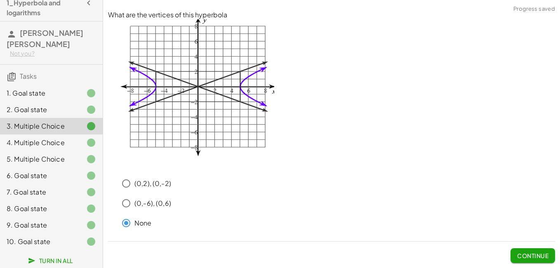
click at [47, 262] on span "Turn In All" at bounding box center [51, 260] width 43 height 7
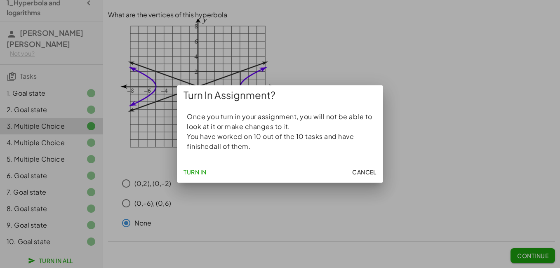
click at [189, 172] on span "Turn In" at bounding box center [194, 171] width 23 height 7
click at [189, 174] on span "Turn In" at bounding box center [194, 171] width 23 height 7
click at [236, 173] on div "Turn In Cancel" at bounding box center [280, 171] width 206 height 21
click at [372, 168] on span "Cancel" at bounding box center [364, 171] width 24 height 7
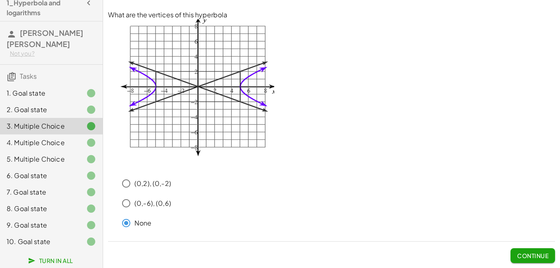
click at [33, 257] on span "Turn In All" at bounding box center [51, 260] width 43 height 7
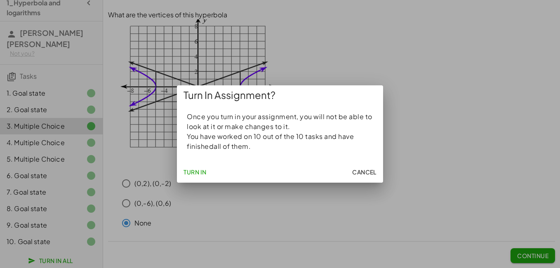
click at [369, 174] on span "Cancel" at bounding box center [364, 171] width 24 height 7
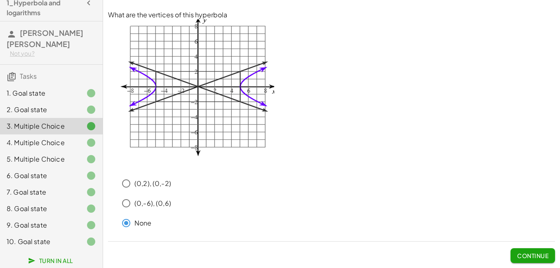
click at [59, 245] on div "10. Goal state" at bounding box center [40, 242] width 66 height 10
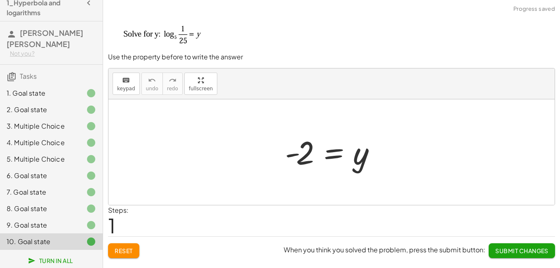
click at [543, 250] on span "Submit Changes" at bounding box center [521, 250] width 53 height 7
click at [537, 249] on span "Continue" at bounding box center [532, 250] width 31 height 7
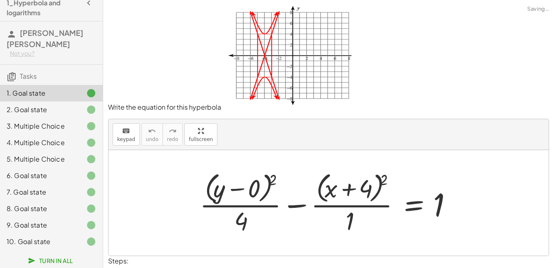
click at [40, 258] on span "Turn In All" at bounding box center [51, 260] width 43 height 7
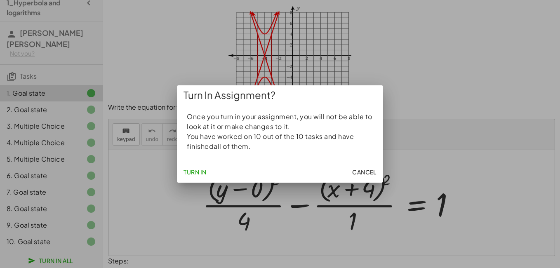
click at [359, 170] on span "Cancel" at bounding box center [364, 171] width 24 height 7
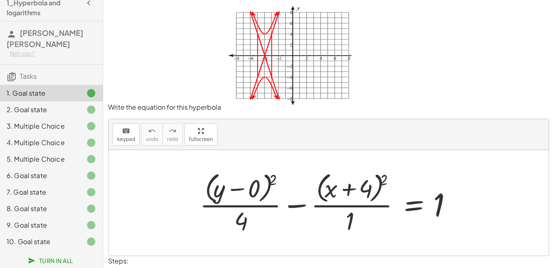
click at [55, 151] on div "3. Multiple Choice" at bounding box center [51, 159] width 103 height 16
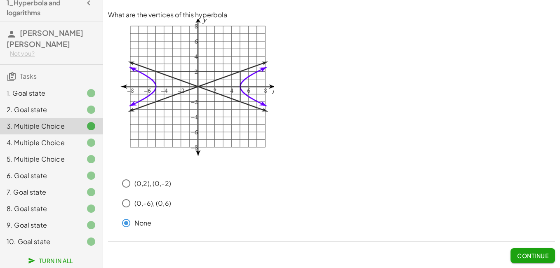
click at [530, 256] on span "Continue" at bounding box center [532, 255] width 31 height 7
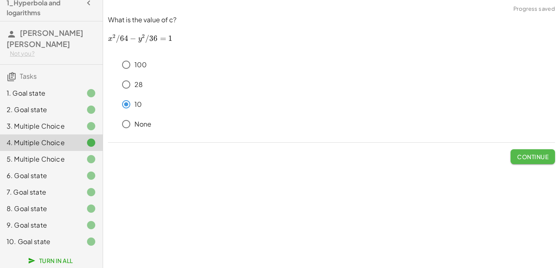
click at [534, 153] on span "Continue" at bounding box center [532, 156] width 31 height 7
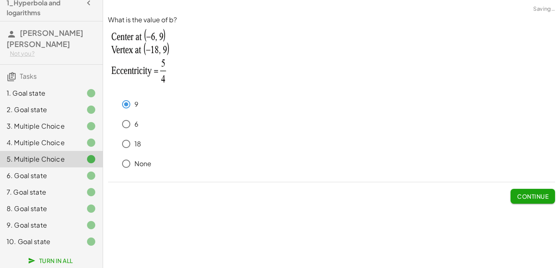
click at [534, 198] on span "Continue" at bounding box center [532, 196] width 31 height 7
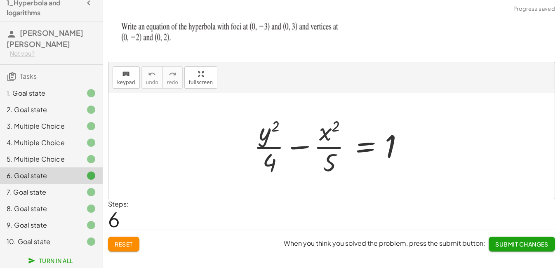
click at [524, 240] on button "Submit Changes" at bounding box center [522, 244] width 66 height 15
click at [528, 240] on button "Continue" at bounding box center [532, 244] width 45 height 15
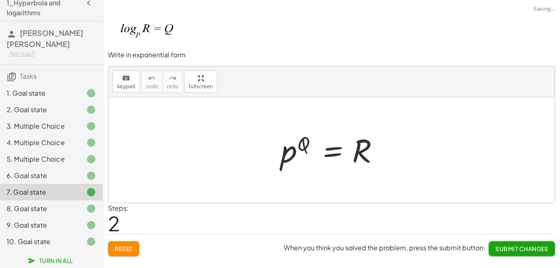
click at [529, 247] on span "Submit Changes" at bounding box center [521, 248] width 53 height 7
click at [529, 248] on span "Continue" at bounding box center [532, 248] width 31 height 7
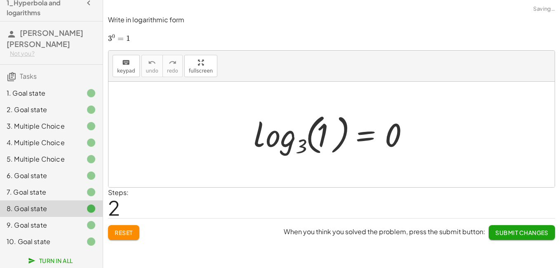
click at [531, 235] on span "Submit Changes" at bounding box center [521, 232] width 53 height 7
click at [531, 235] on span "Continue" at bounding box center [532, 232] width 31 height 7
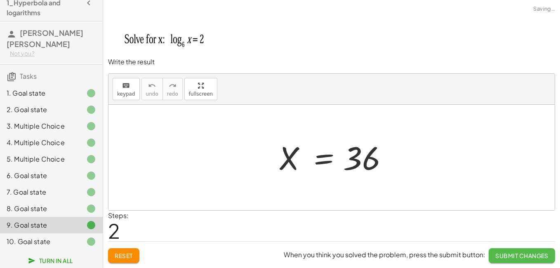
click at [527, 254] on span "Submit Changes" at bounding box center [521, 255] width 53 height 7
click at [526, 251] on button "Continue" at bounding box center [532, 255] width 45 height 15
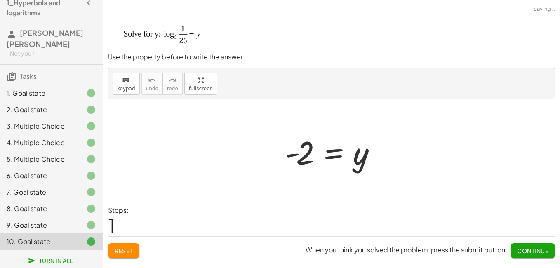
click at [526, 249] on span "Continue" at bounding box center [532, 250] width 31 height 7
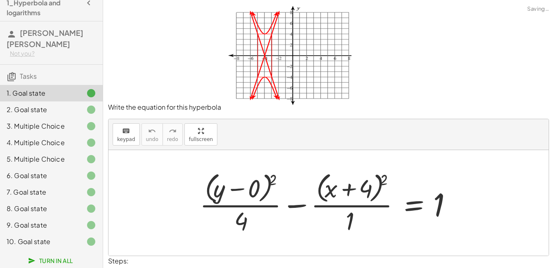
click at [56, 259] on span "Turn In All" at bounding box center [51, 260] width 43 height 7
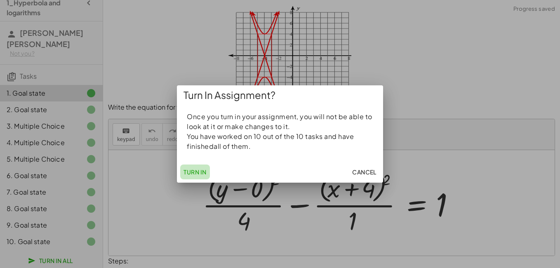
click at [191, 171] on span "Turn In" at bounding box center [194, 171] width 23 height 7
click at [195, 167] on button "Turn In" at bounding box center [195, 172] width 30 height 15
click at [371, 169] on span "Cancel" at bounding box center [364, 171] width 24 height 7
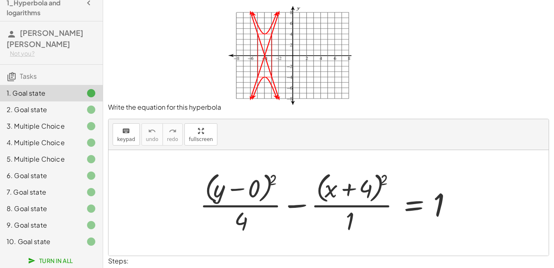
scroll to position [45, 0]
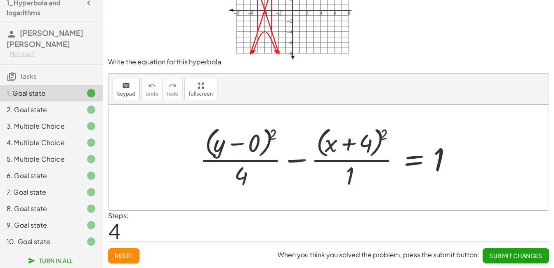
click at [510, 258] on span "Submit Changes" at bounding box center [515, 255] width 53 height 7
click at [527, 256] on span "Continue" at bounding box center [526, 255] width 31 height 7
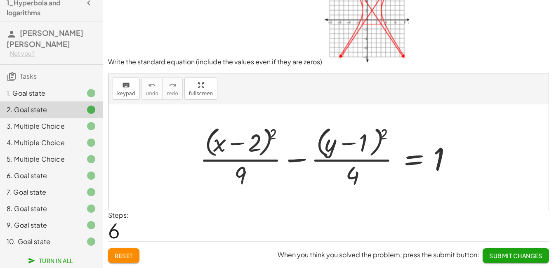
click at [526, 256] on span "Submit Changes" at bounding box center [515, 255] width 53 height 7
click at [526, 256] on span "Continue" at bounding box center [526, 255] width 31 height 7
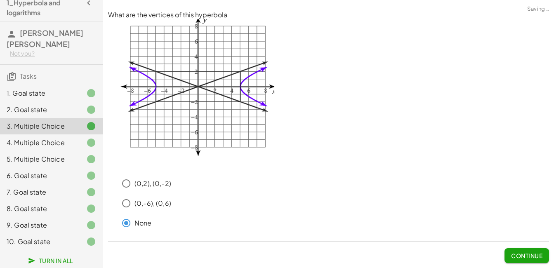
scroll to position [0, 0]
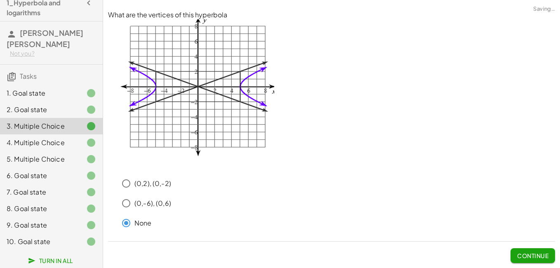
click at [526, 256] on span "Continue" at bounding box center [532, 255] width 31 height 7
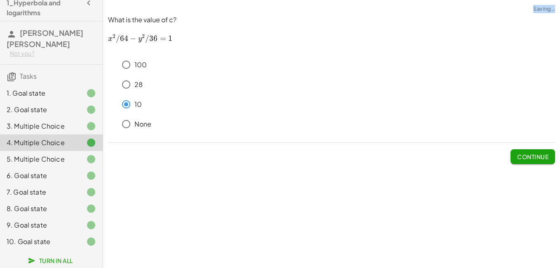
click at [526, 256] on div "Write the equation for this hyperbola keyboard keypad undo undo redo redo fulls…" at bounding box center [331, 134] width 457 height 268
drag, startPoint x: 526, startPoint y: 256, endPoint x: 523, endPoint y: 154, distance: 102.3
click at [523, 153] on span "Continue" at bounding box center [532, 156] width 31 height 7
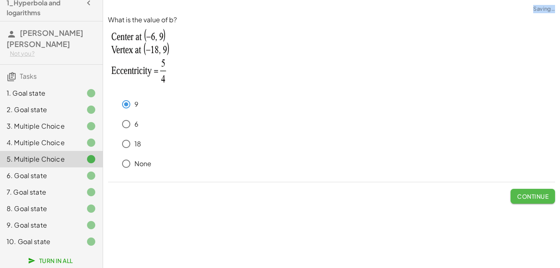
click at [528, 195] on span "Continue" at bounding box center [532, 196] width 31 height 7
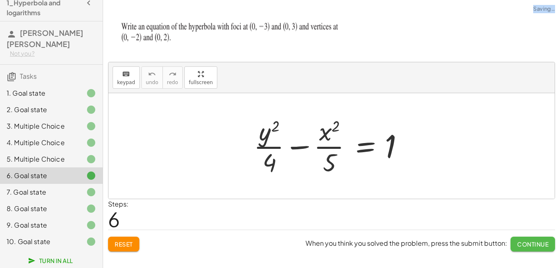
click at [527, 242] on span "Continue" at bounding box center [532, 243] width 31 height 7
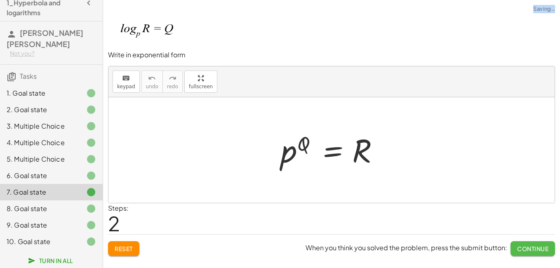
click at [528, 248] on span "Continue" at bounding box center [532, 248] width 31 height 7
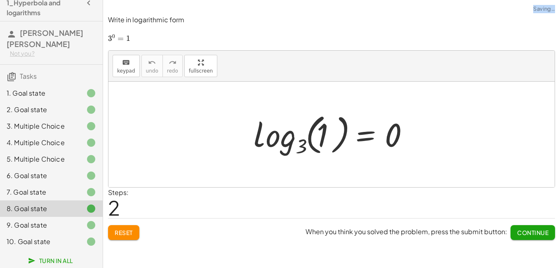
click at [529, 233] on span "Continue" at bounding box center [532, 232] width 31 height 7
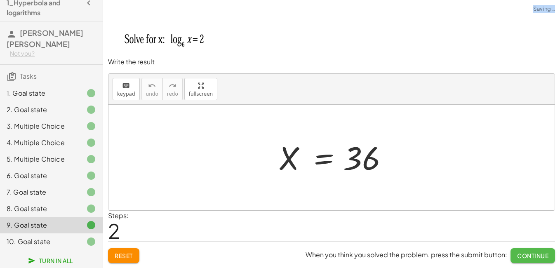
click at [528, 251] on button "Continue" at bounding box center [532, 255] width 45 height 15
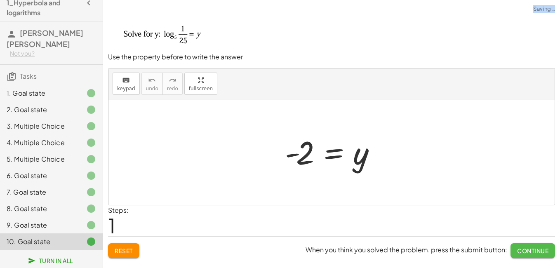
click at [528, 251] on span "Continue" at bounding box center [532, 250] width 31 height 7
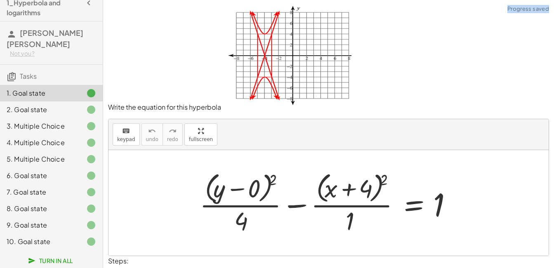
scroll to position [45, 0]
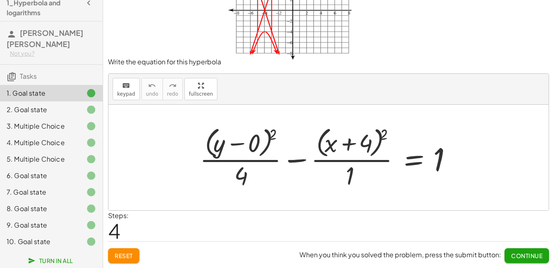
click at [533, 258] on span "Continue" at bounding box center [526, 255] width 31 height 7
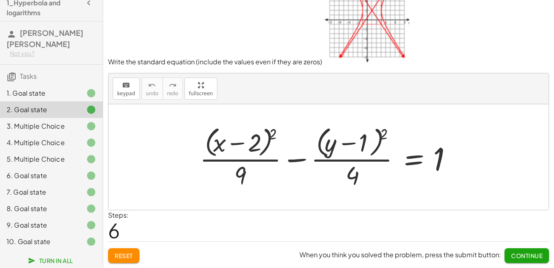
scroll to position [31, 0]
click at [532, 256] on span "Continue" at bounding box center [526, 255] width 31 height 7
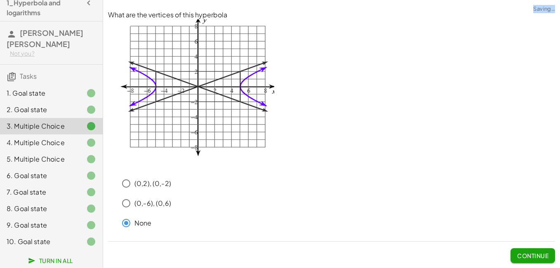
click at [532, 256] on span "Continue" at bounding box center [532, 255] width 31 height 7
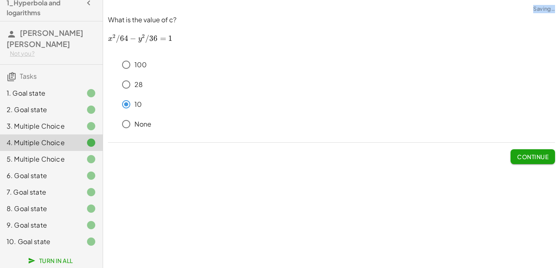
click at [532, 256] on div "Write the equation for this hyperbola keyboard keypad undo undo redo redo fulls…" at bounding box center [331, 134] width 457 height 268
drag, startPoint x: 532, startPoint y: 256, endPoint x: 532, endPoint y: 158, distance: 98.1
click at [536, 163] on button "Continue" at bounding box center [532, 156] width 45 height 15
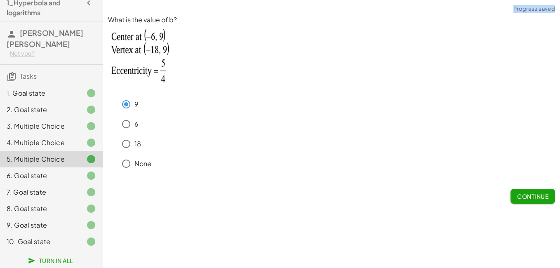
drag, startPoint x: 532, startPoint y: 191, endPoint x: 533, endPoint y: 195, distance: 4.7
click at [532, 191] on button "Continue" at bounding box center [532, 196] width 45 height 15
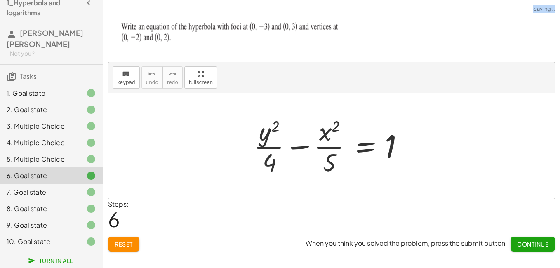
click at [522, 246] on span "Continue" at bounding box center [532, 243] width 31 height 7
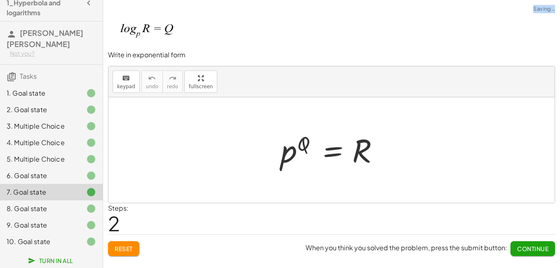
click at [521, 253] on button "Continue" at bounding box center [532, 248] width 45 height 15
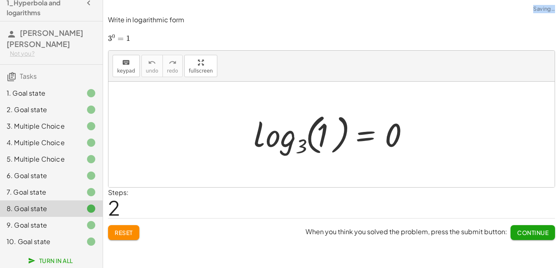
click at [525, 234] on span "Continue" at bounding box center [532, 232] width 31 height 7
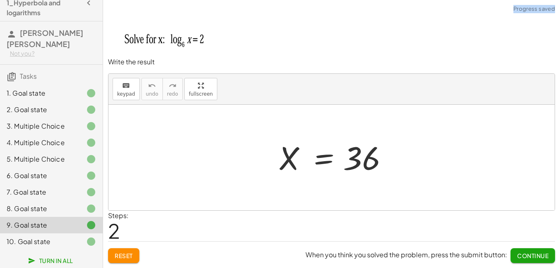
click at [526, 255] on span "Continue" at bounding box center [532, 255] width 31 height 7
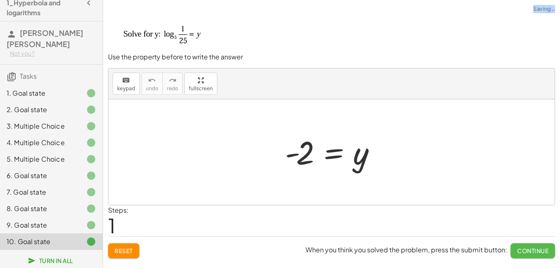
click at [522, 245] on button "Continue" at bounding box center [532, 250] width 45 height 15
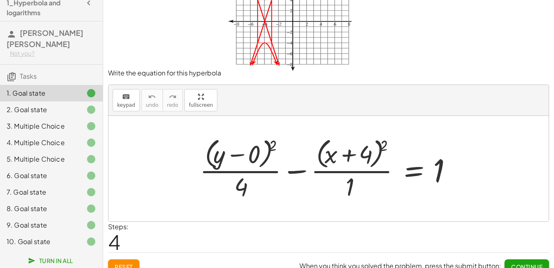
scroll to position [45, 0]
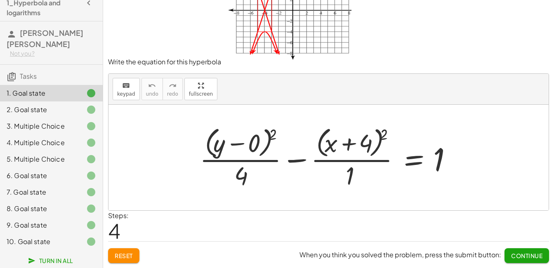
click at [523, 252] on span "Continue" at bounding box center [526, 255] width 31 height 7
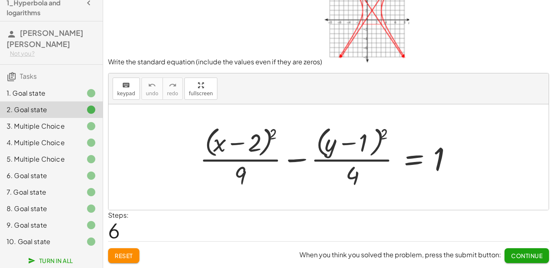
scroll to position [31, 0]
click at [523, 252] on span "Continue" at bounding box center [526, 255] width 31 height 7
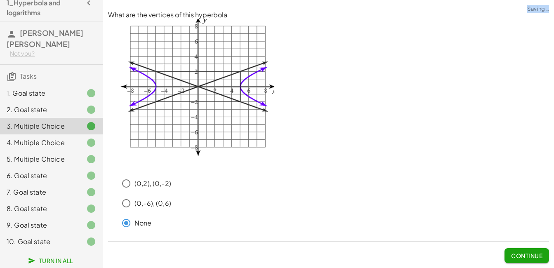
scroll to position [0, 0]
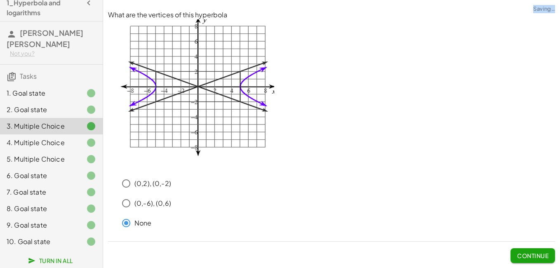
click at [523, 252] on span "Continue" at bounding box center [532, 255] width 31 height 7
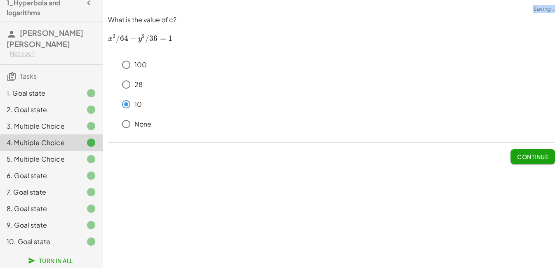
click at [523, 252] on div "Write the equation for this hyperbola keyboard keypad undo undo redo redo fulls…" at bounding box center [331, 134] width 457 height 268
drag, startPoint x: 523, startPoint y: 252, endPoint x: 528, endPoint y: 156, distance: 96.2
click at [527, 155] on span "Continue" at bounding box center [532, 156] width 31 height 7
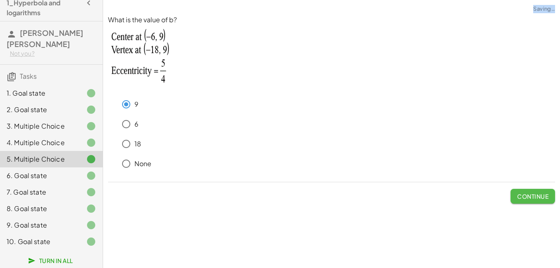
click at [526, 193] on button "Continue" at bounding box center [532, 196] width 45 height 15
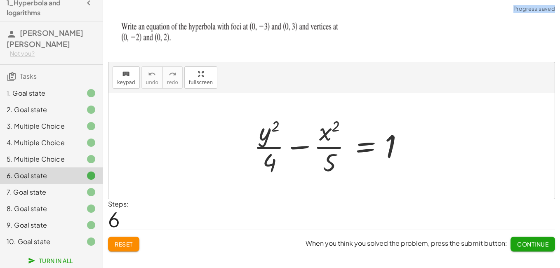
click at [533, 246] on span "Continue" at bounding box center [532, 243] width 31 height 7
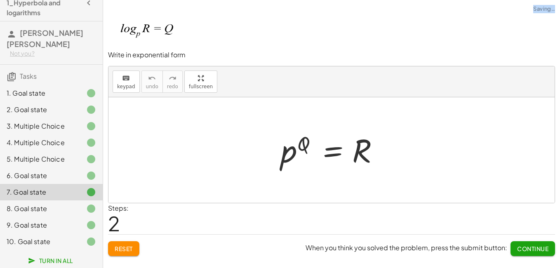
click at [531, 251] on span "Continue" at bounding box center [532, 248] width 31 height 7
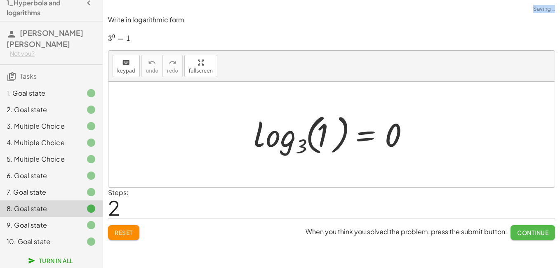
click at [526, 229] on span "Continue" at bounding box center [532, 232] width 31 height 7
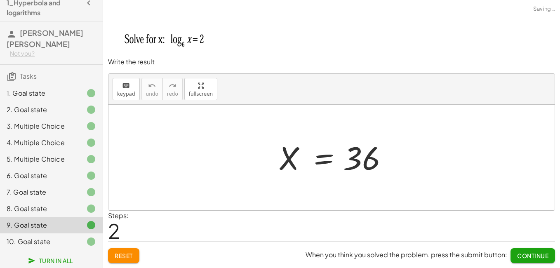
click at [531, 247] on div "When you think you solved the problem, press the submit button: Continue" at bounding box center [430, 252] width 249 height 21
click at [532, 254] on span "Continue" at bounding box center [532, 255] width 31 height 7
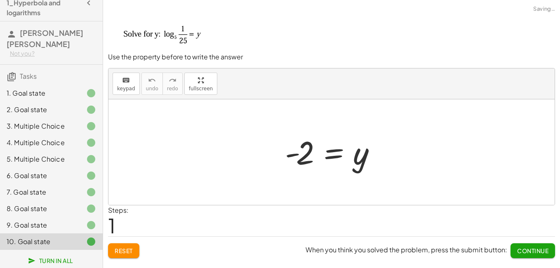
click at [533, 256] on button "Continue" at bounding box center [532, 250] width 45 height 15
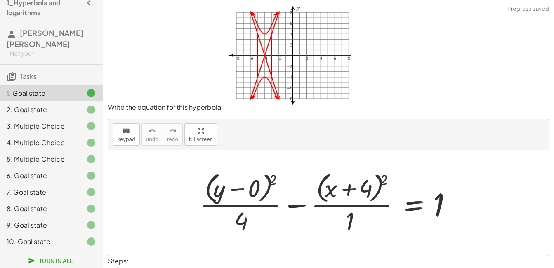
click at [46, 264] on span "Turn In All" at bounding box center [51, 260] width 43 height 7
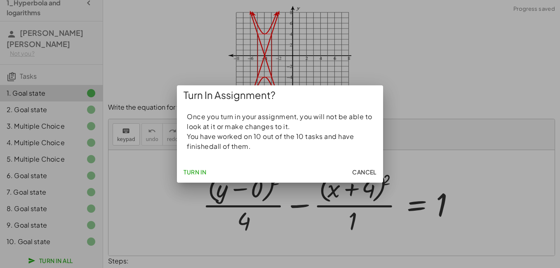
drag, startPoint x: 195, startPoint y: 168, endPoint x: 270, endPoint y: 171, distance: 75.5
click at [195, 169] on span "Turn In" at bounding box center [194, 171] width 23 height 7
drag, startPoint x: 366, startPoint y: 167, endPoint x: 362, endPoint y: 179, distance: 12.1
click at [366, 167] on button "Cancel" at bounding box center [364, 172] width 31 height 15
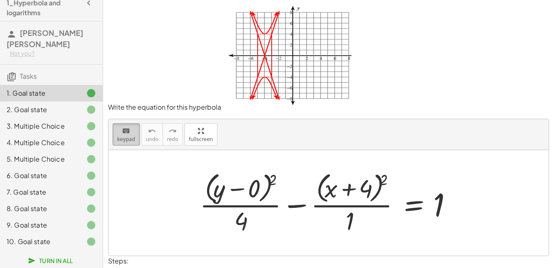
click at [135, 136] on button "keyboard keypad" at bounding box center [126, 134] width 27 height 22
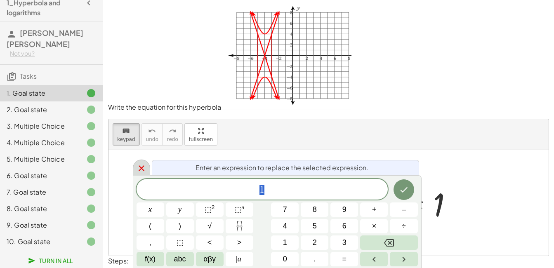
click at [138, 168] on icon at bounding box center [141, 168] width 10 height 10
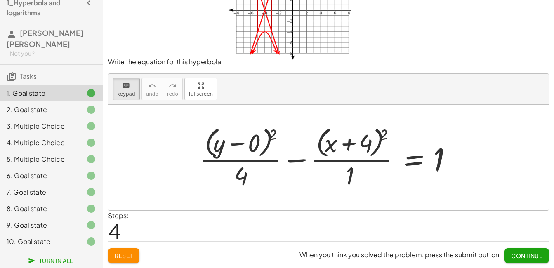
click at [530, 258] on span "Continue" at bounding box center [526, 255] width 31 height 7
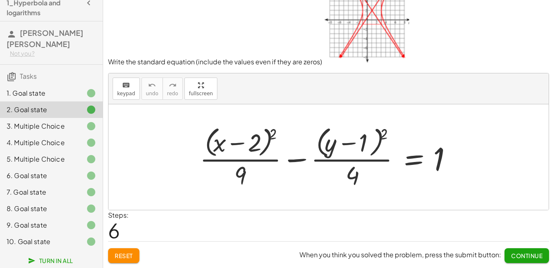
click at [530, 254] on span "Continue" at bounding box center [526, 255] width 31 height 7
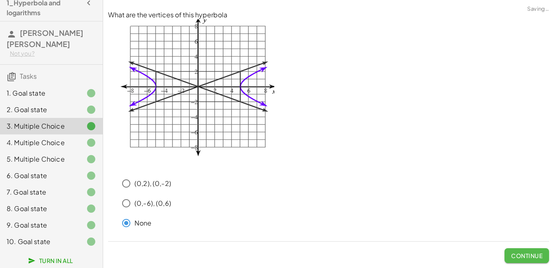
scroll to position [0, 0]
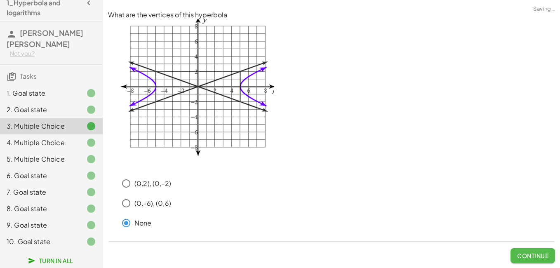
click at [530, 254] on span "Continue" at bounding box center [532, 255] width 31 height 7
click at [530, 254] on div "Write the equation for this hyperbola keyboard keypad undo undo redo redo fulls…" at bounding box center [331, 134] width 457 height 268
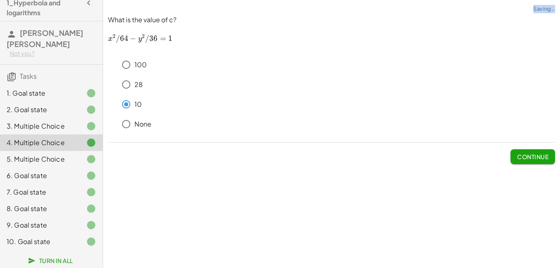
click at [530, 254] on div "Write the equation for this hyperbola keyboard keypad undo undo redo redo fulls…" at bounding box center [331, 134] width 457 height 268
drag, startPoint x: 530, startPoint y: 254, endPoint x: 524, endPoint y: 171, distance: 83.1
click at [525, 158] on span "Continue" at bounding box center [532, 156] width 31 height 7
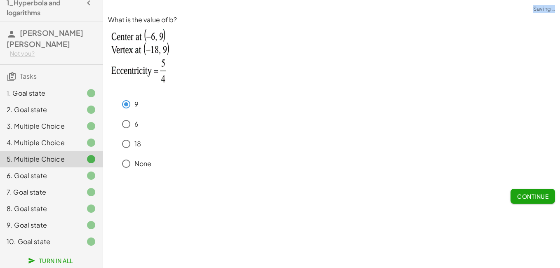
click at [524, 195] on span "Continue" at bounding box center [532, 196] width 31 height 7
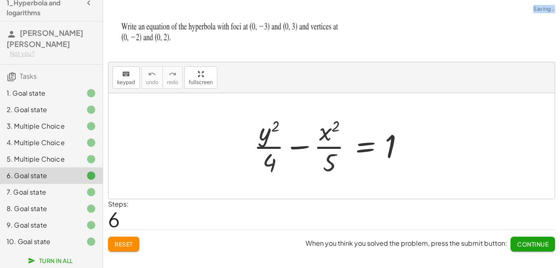
click at [525, 237] on button "Continue" at bounding box center [532, 244] width 45 height 15
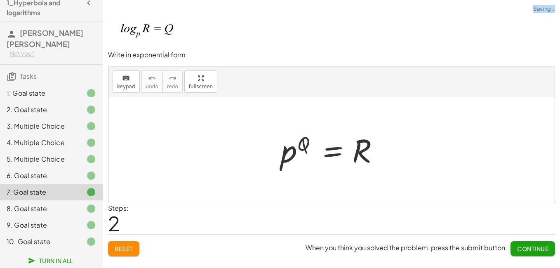
click at [525, 246] on span "Continue" at bounding box center [532, 248] width 31 height 7
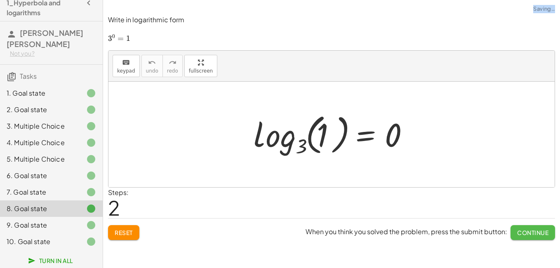
click at [532, 233] on span "Continue" at bounding box center [532, 232] width 31 height 7
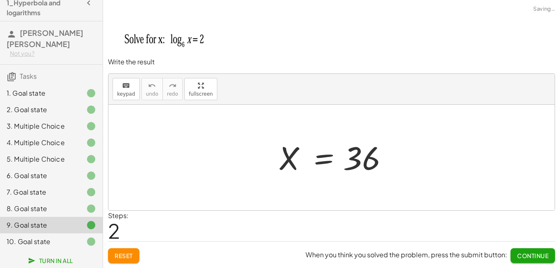
click at [533, 245] on div "When you think you solved the problem, press the submit button: Continue" at bounding box center [430, 252] width 249 height 21
click at [533, 244] on div "When you think you solved the problem, press the submit button: Continue" at bounding box center [430, 252] width 249 height 21
click at [533, 251] on button "Continue" at bounding box center [532, 255] width 45 height 15
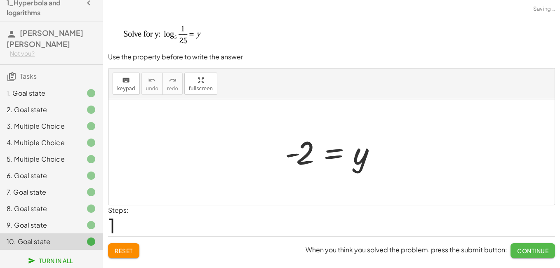
click at [531, 246] on button "Continue" at bounding box center [532, 250] width 45 height 15
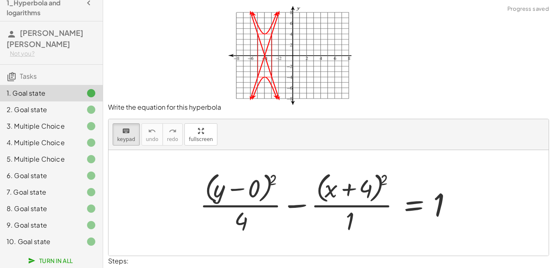
click at [41, 259] on span "Turn In All" at bounding box center [51, 260] width 43 height 7
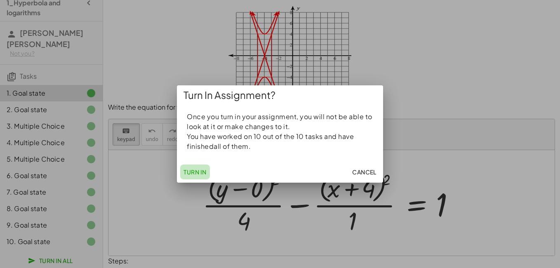
click at [189, 170] on span "Turn In" at bounding box center [194, 171] width 23 height 7
click at [365, 174] on span "Cancel" at bounding box center [364, 171] width 24 height 7
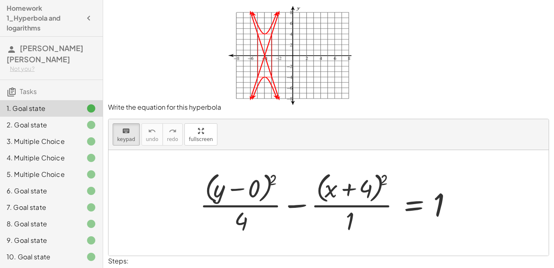
click at [84, 17] on icon "button" at bounding box center [89, 18] width 10 height 10
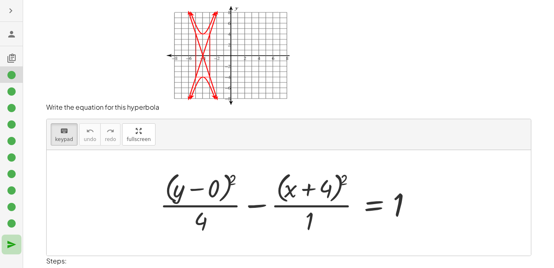
click at [13, 243] on icon "button" at bounding box center [12, 245] width 10 height 10
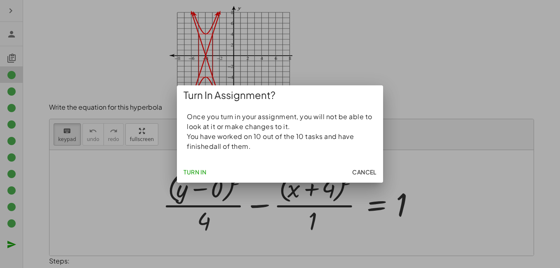
click at [187, 167] on button "Turn In" at bounding box center [195, 172] width 30 height 15
click at [195, 168] on span "Turn In" at bounding box center [194, 171] width 23 height 7
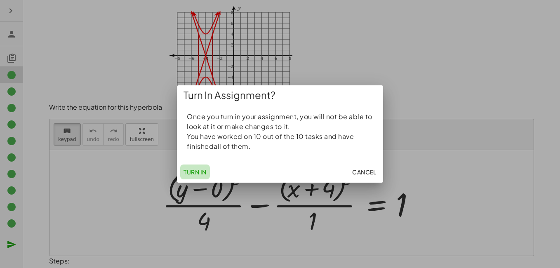
click at [195, 168] on span "Turn In" at bounding box center [194, 171] width 23 height 7
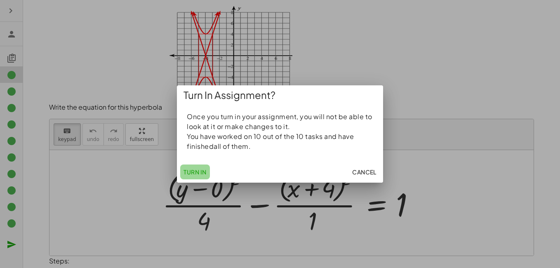
click at [195, 168] on span "Turn In" at bounding box center [194, 171] width 23 height 7
click at [202, 173] on span "Turn In" at bounding box center [194, 171] width 23 height 7
click at [353, 172] on span "Cancel" at bounding box center [364, 171] width 24 height 7
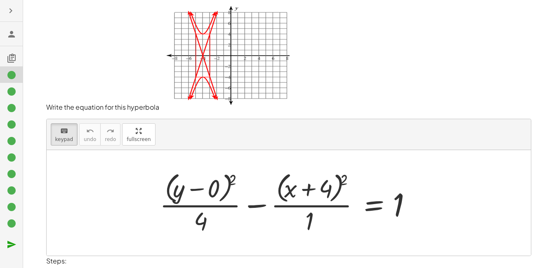
scroll to position [45, 0]
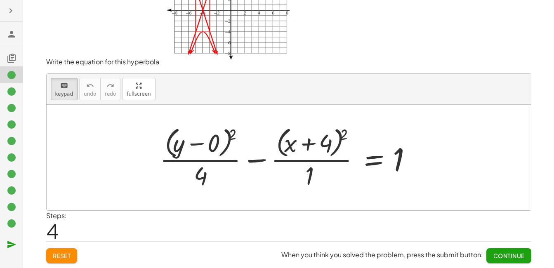
click at [495, 253] on span "Continue" at bounding box center [508, 255] width 31 height 7
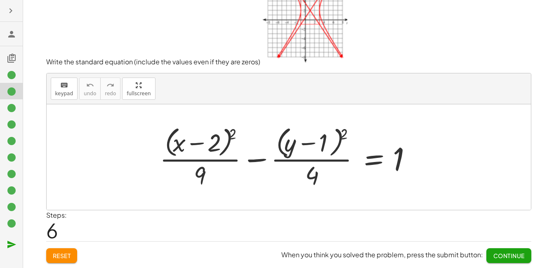
click at [12, 244] on icon "button" at bounding box center [12, 245] width 10 height 10
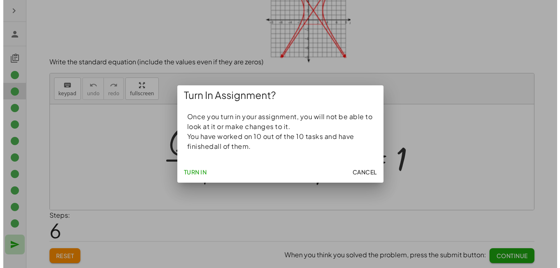
scroll to position [0, 0]
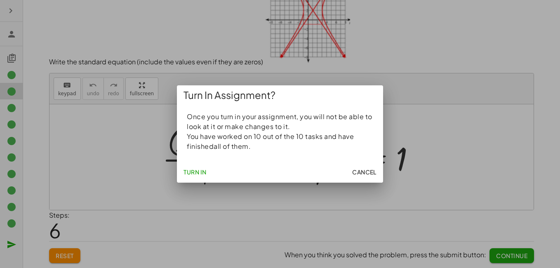
click at [193, 172] on span "Turn In" at bounding box center [194, 171] width 23 height 7
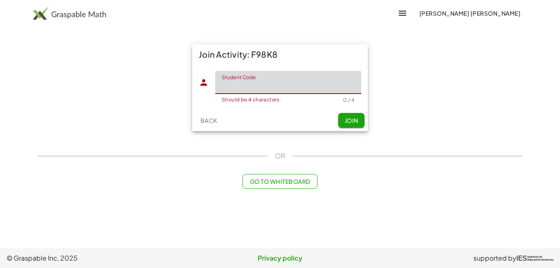
click at [263, 92] on input "Student Code" at bounding box center [288, 82] width 146 height 23
click at [354, 114] on button "Join" at bounding box center [351, 120] width 26 height 15
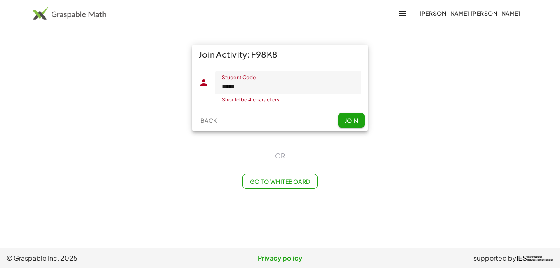
click at [348, 118] on span "Join" at bounding box center [351, 120] width 14 height 7
click at [264, 85] on input "*****" at bounding box center [288, 82] width 146 height 23
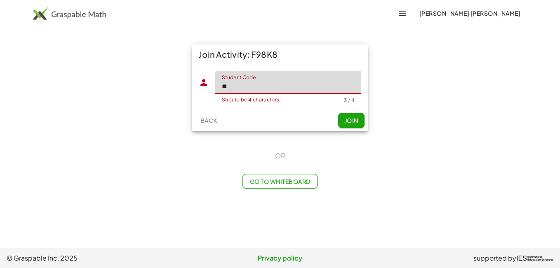
type input "*"
click at [356, 115] on button "Join" at bounding box center [351, 120] width 26 height 15
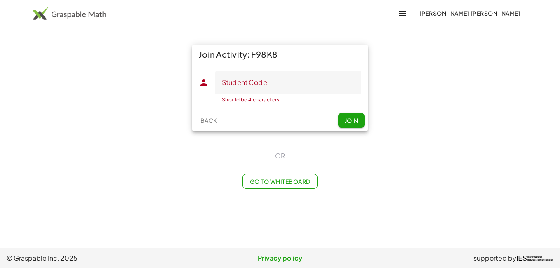
click at [285, 177] on button "Go to Whiteboard" at bounding box center [279, 181] width 75 height 15
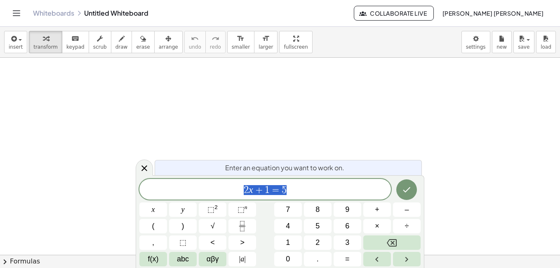
click at [13, 19] on div "Whiteboards Untitled Whiteboard Collaborate Live José Andrés Zepeda" at bounding box center [280, 13] width 540 height 26
click at [19, 12] on icon "Toggle navigation" at bounding box center [17, 13] width 10 height 10
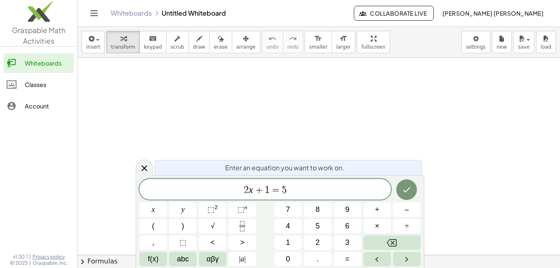
click at [43, 84] on div "Classes" at bounding box center [48, 85] width 46 height 10
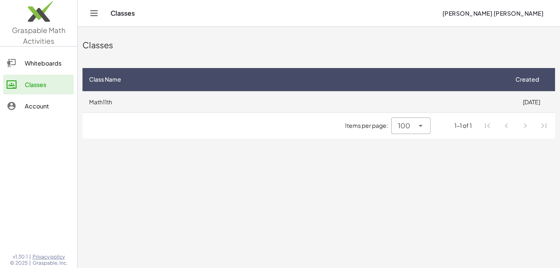
click at [282, 104] on td "Math11th" at bounding box center [294, 101] width 425 height 21
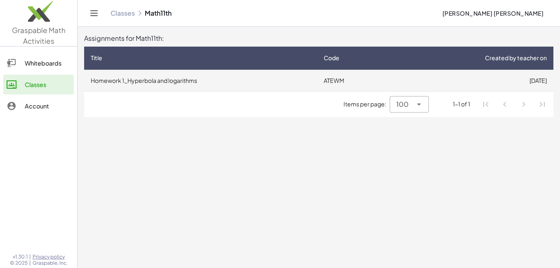
click at [283, 87] on td "Homework 1_Hyperbola and logarithms" at bounding box center [200, 80] width 233 height 21
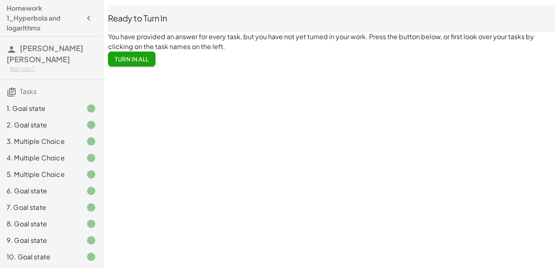
click at [145, 67] on div "Ready to Turn In You have provided an answer for every task, but you have not y…" at bounding box center [331, 35] width 457 height 71
click at [144, 61] on span "Turn In All" at bounding box center [132, 58] width 34 height 7
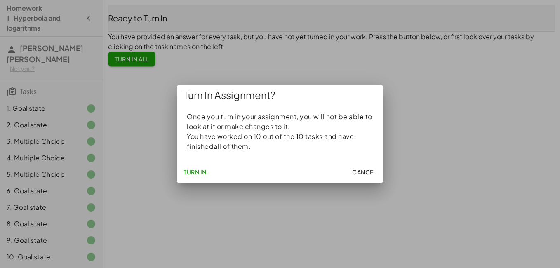
click at [214, 168] on div "Turn In Cancel" at bounding box center [280, 171] width 206 height 21
click at [202, 172] on span "Turn In" at bounding box center [194, 171] width 23 height 7
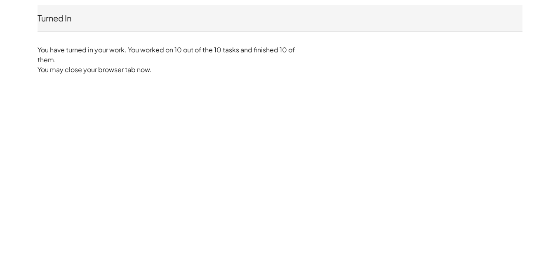
click at [0, 0] on div "Turned In José Andrés Zepeda Not you? You have turned in your work. You worked …" at bounding box center [0, 0] width 0 height 0
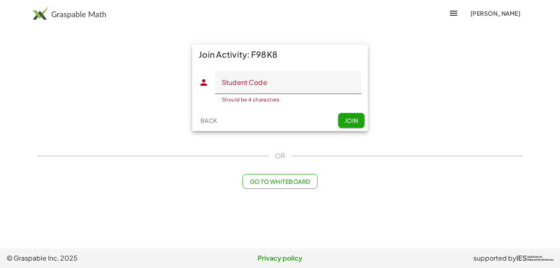
drag, startPoint x: 283, startPoint y: 52, endPoint x: 250, endPoint y: 56, distance: 32.8
click at [250, 56] on div "Join Activity: F98K8" at bounding box center [280, 55] width 176 height 20
click at [271, 82] on input "Student Code" at bounding box center [288, 82] width 146 height 23
click at [354, 123] on span "Join" at bounding box center [351, 120] width 14 height 7
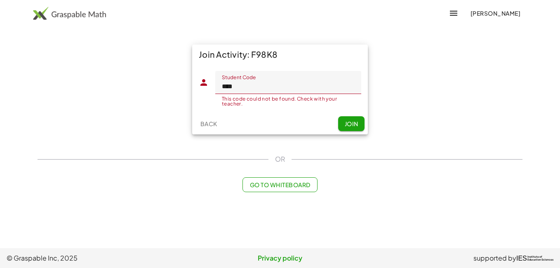
click at [279, 86] on input "****" at bounding box center [288, 82] width 146 height 23
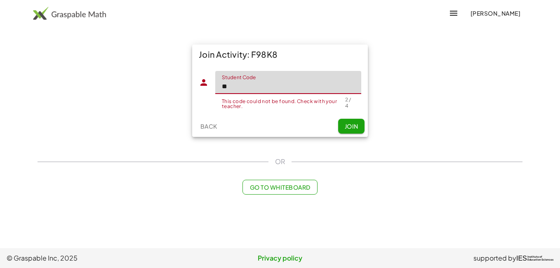
type input "*"
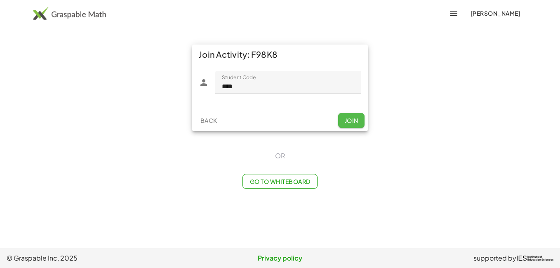
click at [343, 123] on button "Join" at bounding box center [351, 120] width 26 height 15
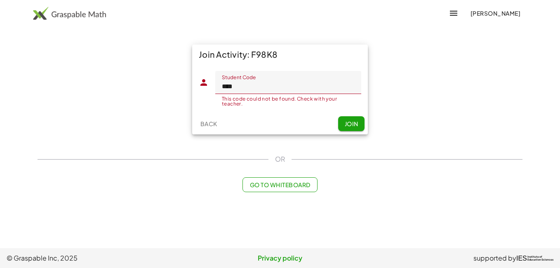
click at [283, 76] on input "****" at bounding box center [288, 82] width 146 height 23
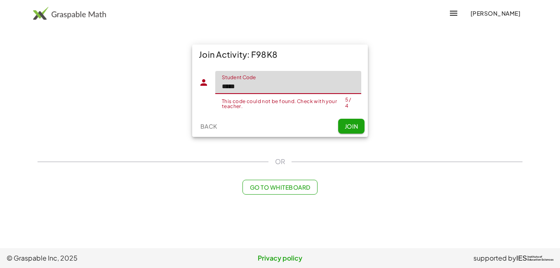
type input "*****"
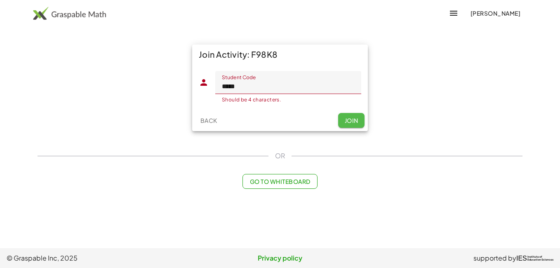
click at [359, 123] on button "Join" at bounding box center [351, 120] width 26 height 15
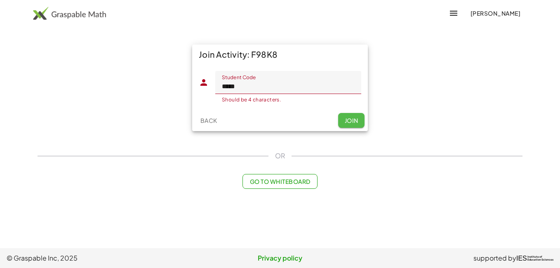
click at [359, 123] on button "Join" at bounding box center [351, 120] width 26 height 15
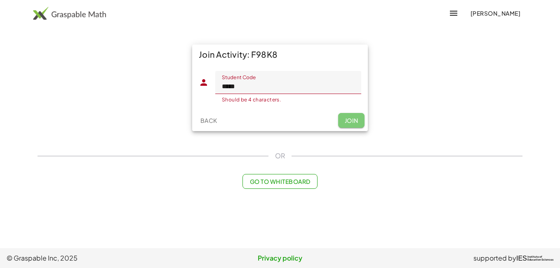
click at [359, 123] on button "Join" at bounding box center [351, 120] width 26 height 15
click at [208, 120] on span "Back" at bounding box center [208, 120] width 17 height 7
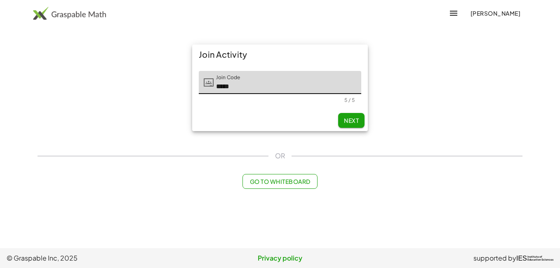
click at [352, 122] on span "Next" at bounding box center [351, 120] width 15 height 7
click at [356, 123] on span "Join" at bounding box center [351, 120] width 14 height 7
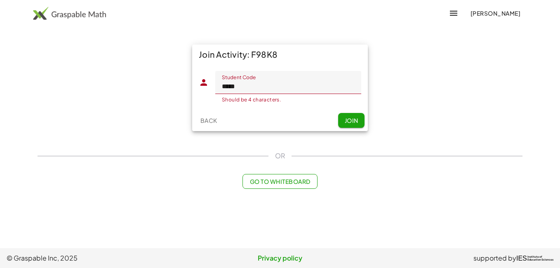
click at [217, 124] on button "Back" at bounding box center [208, 120] width 26 height 15
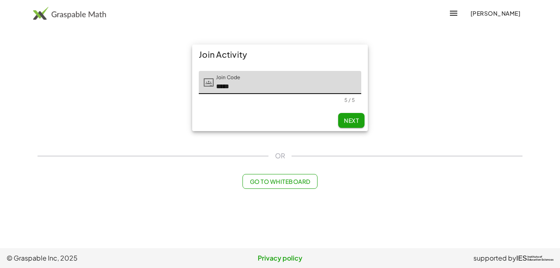
click at [351, 118] on span "Next" at bounding box center [351, 120] width 15 height 7
type input "*"
click at [349, 122] on span "Join" at bounding box center [351, 120] width 14 height 7
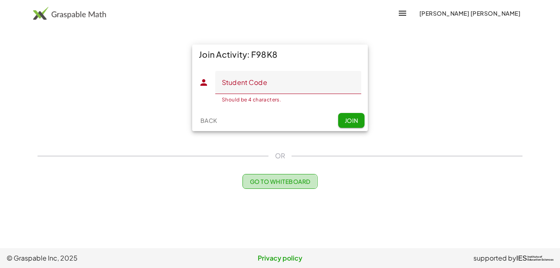
click at [291, 181] on span "Go to Whiteboard" at bounding box center [279, 181] width 61 height 7
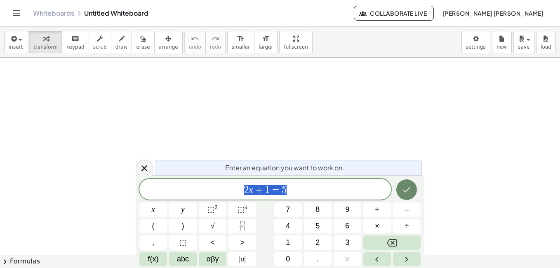
click at [402, 184] on button "Done" at bounding box center [406, 189] width 21 height 21
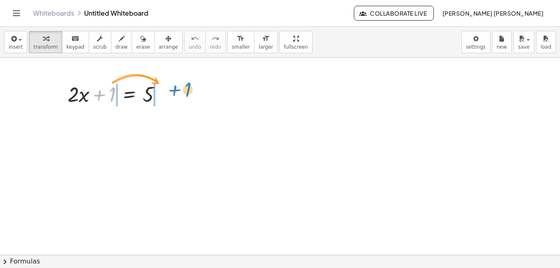
drag, startPoint x: 115, startPoint y: 93, endPoint x: 193, endPoint y: 93, distance: 77.9
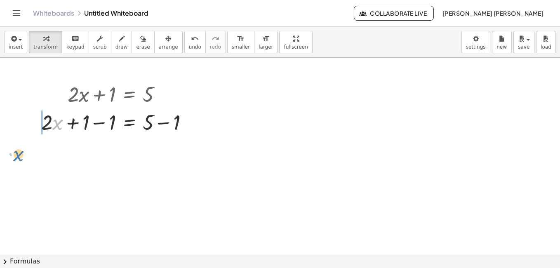
drag, startPoint x: 53, startPoint y: 124, endPoint x: -2, endPoint y: 147, distance: 59.3
click at [0, 147] on html "Graspable Math Activities Whiteboards Classes Account v1.30.1 | Privacy policy …" at bounding box center [280, 134] width 560 height 268
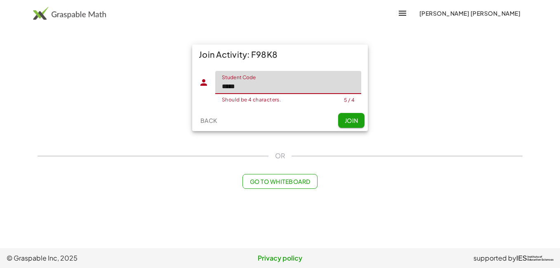
type input "*****"
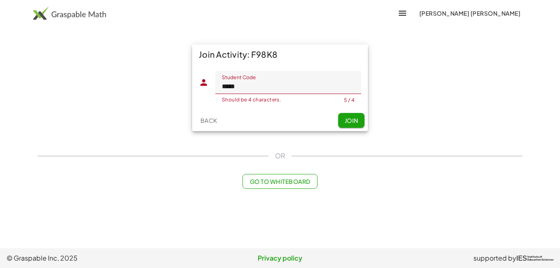
drag, startPoint x: 367, startPoint y: 117, endPoint x: 356, endPoint y: 118, distance: 11.2
click at [366, 117] on div "Back Join" at bounding box center [280, 120] width 176 height 21
click at [356, 118] on span "Join" at bounding box center [351, 120] width 14 height 7
click at [356, 119] on span "Join" at bounding box center [351, 120] width 14 height 7
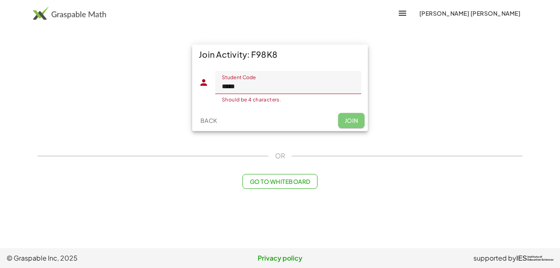
click at [356, 119] on span "Join" at bounding box center [351, 120] width 14 height 7
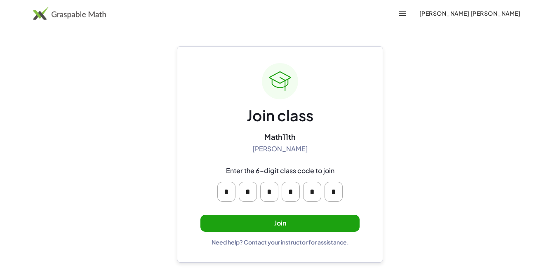
click at [305, 226] on button "Join" at bounding box center [279, 223] width 159 height 17
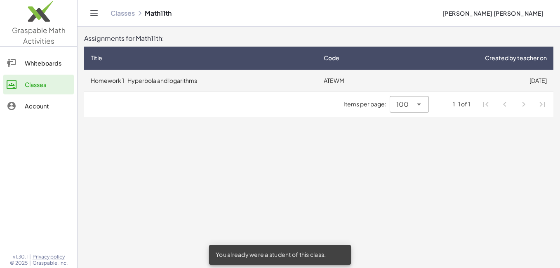
click at [447, 82] on td "[DATE]" at bounding box center [471, 80] width 163 height 21
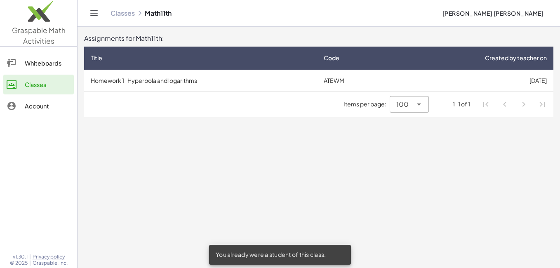
click at [503, 16] on span "[PERSON_NAME] [PERSON_NAME]" at bounding box center [492, 12] width 101 height 7
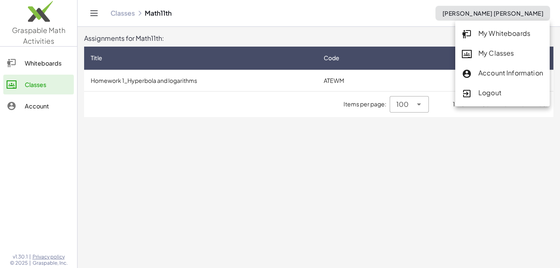
click at [507, 74] on div "Account Information" at bounding box center [502, 73] width 81 height 11
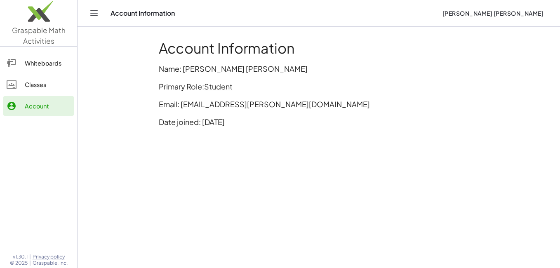
click at [47, 87] on div "Classes" at bounding box center [48, 85] width 46 height 10
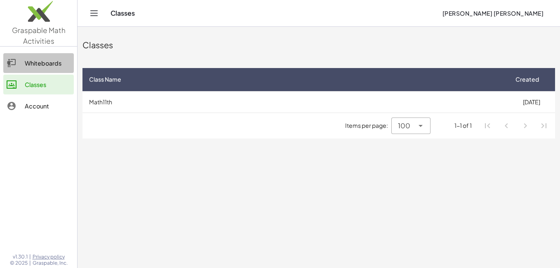
click at [45, 63] on div "Whiteboards" at bounding box center [48, 63] width 46 height 10
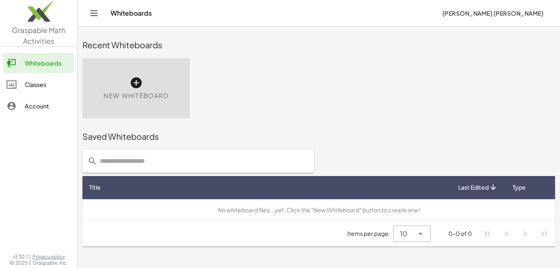
click at [33, 82] on div "Classes" at bounding box center [48, 85] width 46 height 10
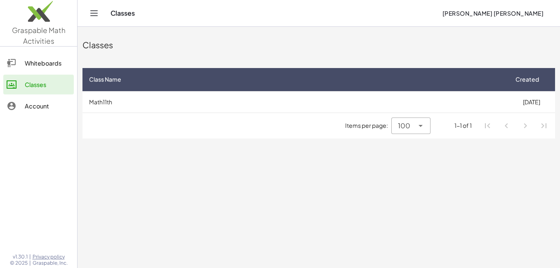
click at [35, 52] on div "Whiteboards Classes Account" at bounding box center [38, 85] width 77 height 71
click at [527, 16] on span "[PERSON_NAME] [PERSON_NAME]" at bounding box center [492, 12] width 101 height 7
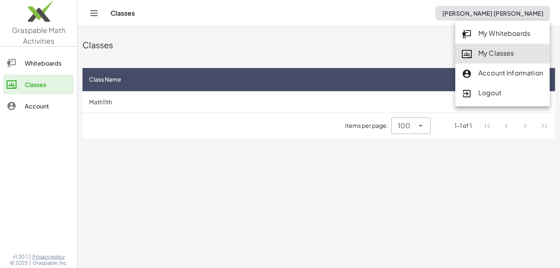
click at [502, 31] on div "My Whiteboards" at bounding box center [502, 33] width 81 height 11
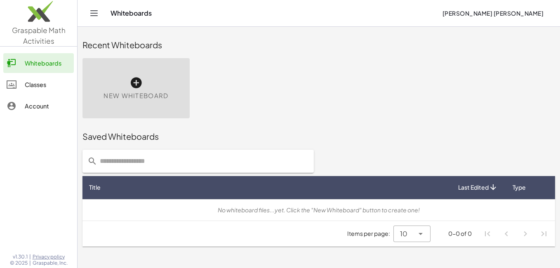
click at [529, 10] on span "[PERSON_NAME] [PERSON_NAME]" at bounding box center [492, 12] width 101 height 7
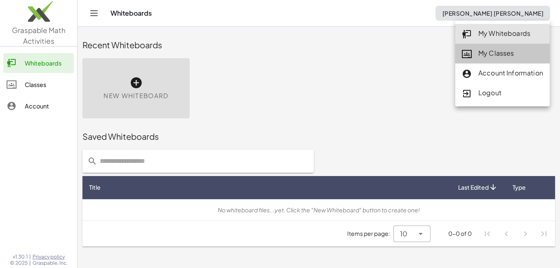
click at [508, 58] on div "My Classes" at bounding box center [502, 53] width 81 height 11
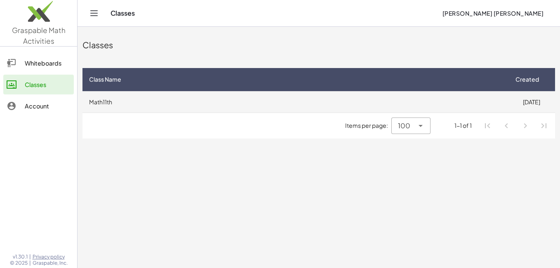
click at [273, 106] on td "Math11th" at bounding box center [294, 101] width 425 height 21
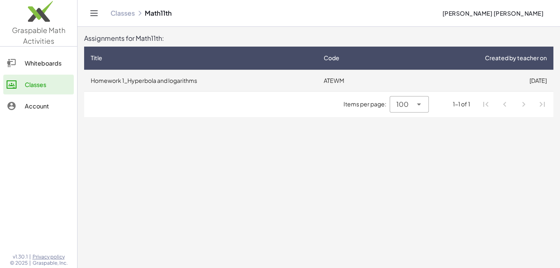
click at [337, 87] on td "ATEWM" at bounding box center [353, 80] width 73 height 21
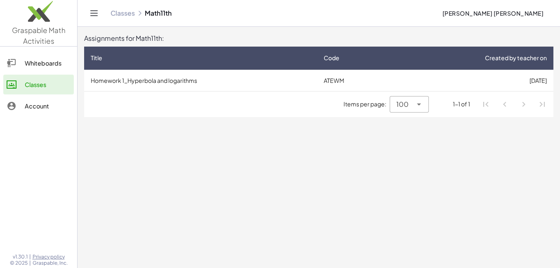
click at [411, 103] on div "100 ***" at bounding box center [401, 104] width 22 height 16
click at [418, 103] on icon at bounding box center [419, 104] width 10 height 10
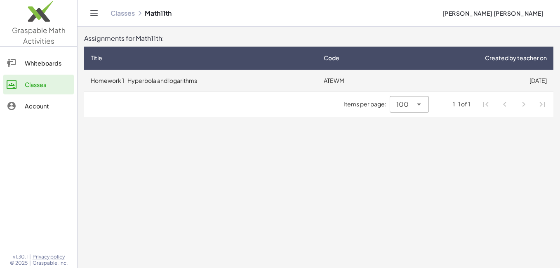
click at [281, 87] on td "Homework 1_Hyperbola and logarithms" at bounding box center [200, 80] width 233 height 21
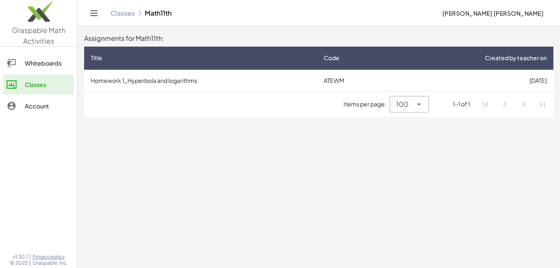
click at [157, 6] on div "Classes Math11th José Andrés Zepeda" at bounding box center [318, 13] width 463 height 26
click at [94, 9] on icon "Toggle navigation" at bounding box center [94, 13] width 10 height 10
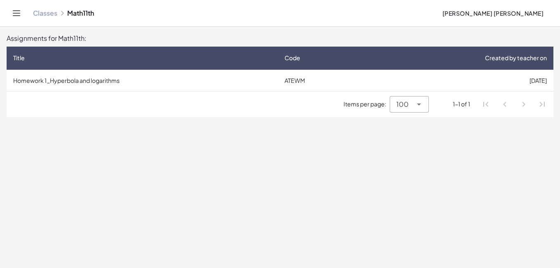
click at [521, 12] on span "[PERSON_NAME] [PERSON_NAME]" at bounding box center [492, 12] width 101 height 7
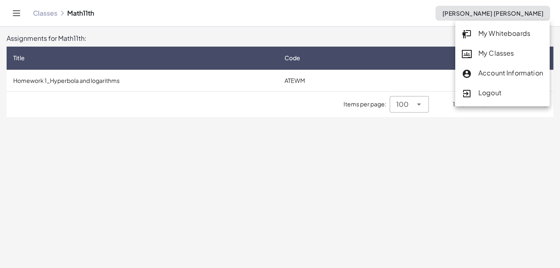
click at [503, 55] on div "My Classes" at bounding box center [502, 53] width 81 height 11
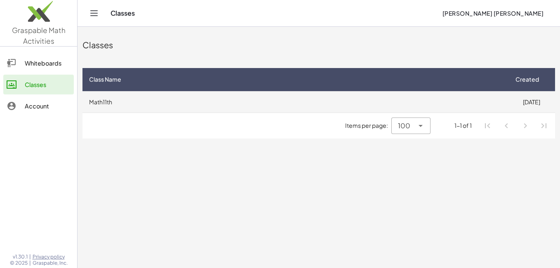
click at [276, 102] on td "Math11th" at bounding box center [294, 101] width 425 height 21
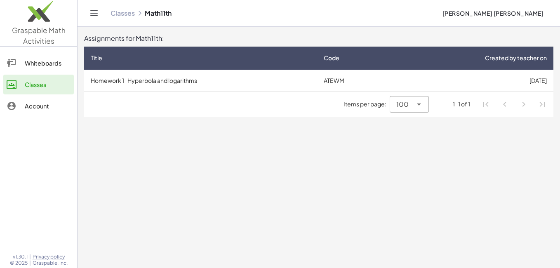
click at [545, 11] on button "[PERSON_NAME] [PERSON_NAME]" at bounding box center [492, 13] width 115 height 15
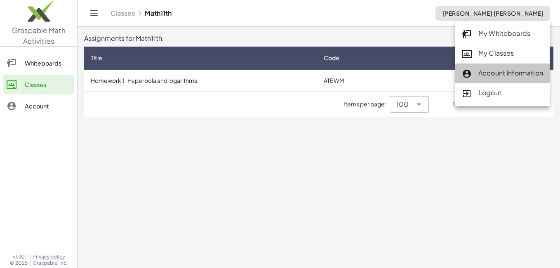
click at [512, 83] on div "Account Information" at bounding box center [502, 93] width 94 height 20
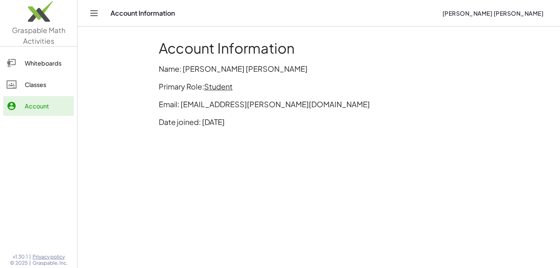
click at [263, 87] on p "Primary Role: Student" at bounding box center [319, 86] width 320 height 11
click at [331, 79] on div "Account Information Name: José Andrés Zepeda Primary Role: Student Email: zeped…" at bounding box center [319, 87] width 330 height 104
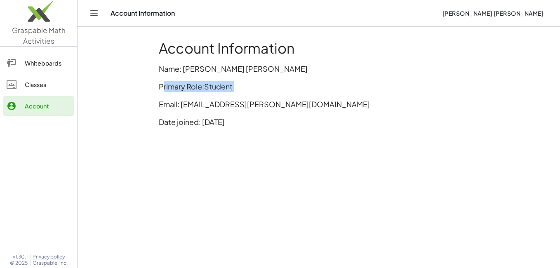
click at [331, 79] on div "Account Information Name: José Andrés Zepeda Primary Role: Student Email: zeped…" at bounding box center [319, 87] width 330 height 104
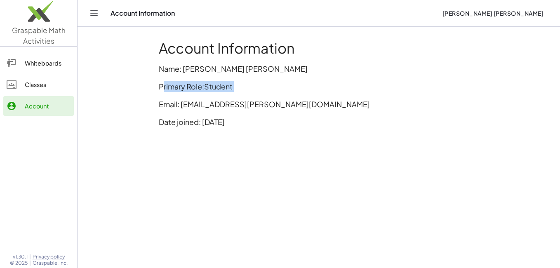
click at [331, 79] on div "Account Information Name: José Andrés Zepeda Primary Role: Student Email: zeped…" at bounding box center [319, 87] width 330 height 104
click at [334, 79] on div "Account Information Name: José Andrés Zepeda Primary Role: Student Email: zeped…" at bounding box center [319, 87] width 330 height 104
click at [43, 63] on div "Whiteboards" at bounding box center [48, 63] width 46 height 10
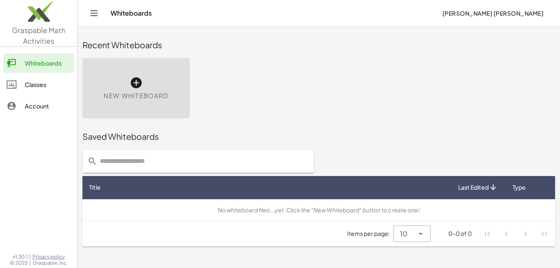
click at [28, 80] on div "Classes" at bounding box center [48, 85] width 46 height 10
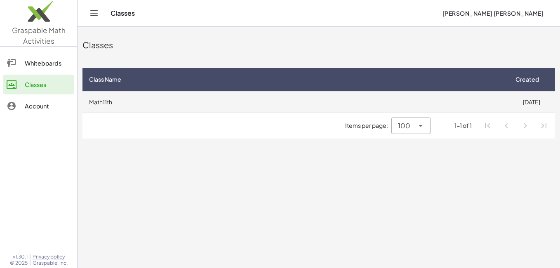
click at [254, 102] on td "Math11th" at bounding box center [294, 101] width 425 height 21
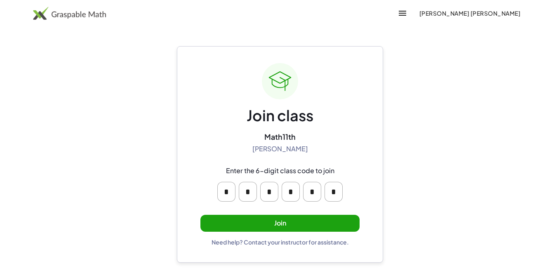
click at [298, 222] on button "Join" at bounding box center [279, 223] width 159 height 17
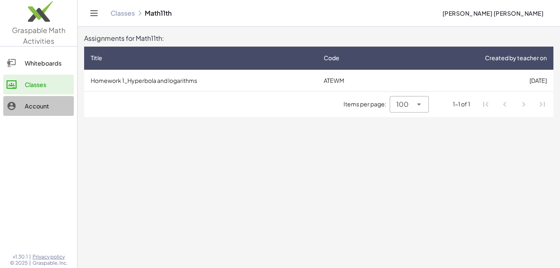
click at [47, 108] on div "Account" at bounding box center [48, 106] width 46 height 10
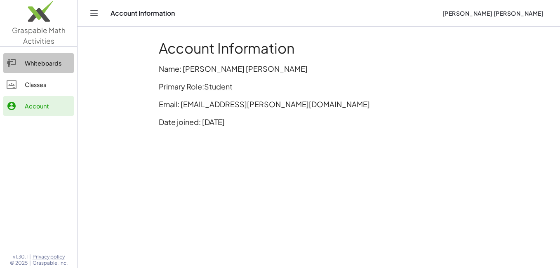
click at [49, 63] on div "Whiteboards" at bounding box center [48, 63] width 46 height 10
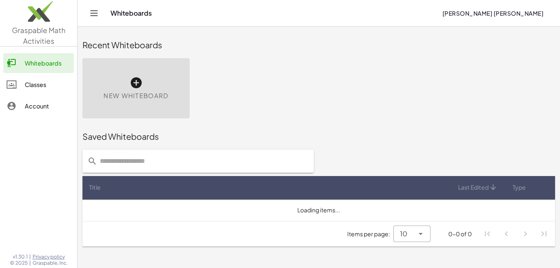
click at [47, 82] on div "Classes" at bounding box center [48, 85] width 46 height 10
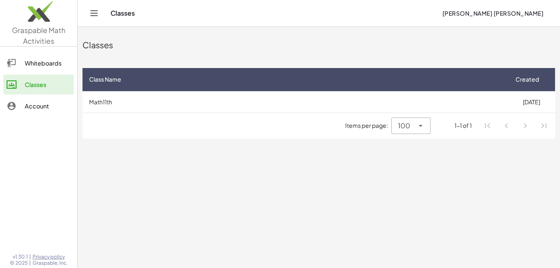
click at [42, 68] on div "Whiteboards" at bounding box center [48, 63] width 46 height 10
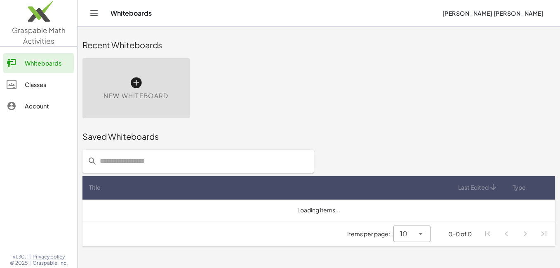
click at [34, 94] on div "Whiteboards Classes Account" at bounding box center [38, 85] width 77 height 71
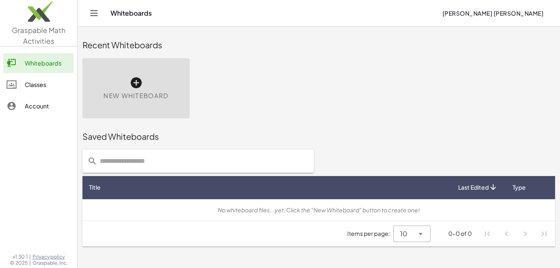
click at [35, 88] on div "Classes" at bounding box center [48, 85] width 46 height 10
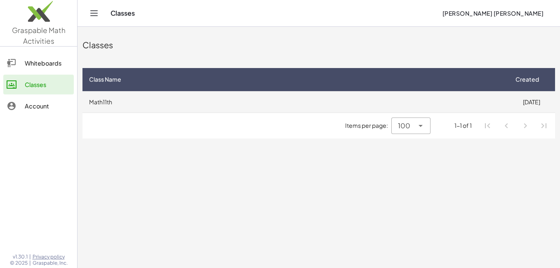
click at [143, 93] on td "Math11th" at bounding box center [294, 101] width 425 height 21
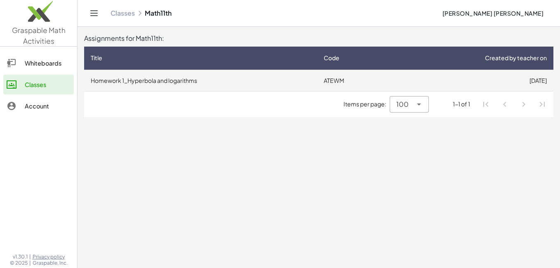
click at [278, 85] on td "Homework 1_Hyperbola and logarithms" at bounding box center [200, 80] width 233 height 21
